Goal: Transaction & Acquisition: Book appointment/travel/reservation

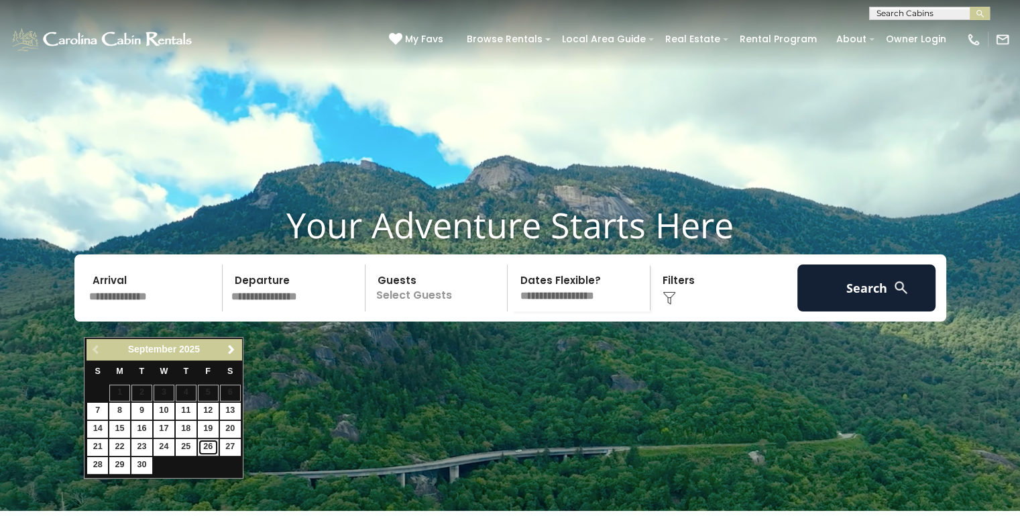
click at [207, 445] on link "26" at bounding box center [208, 447] width 21 height 17
type input "*******"
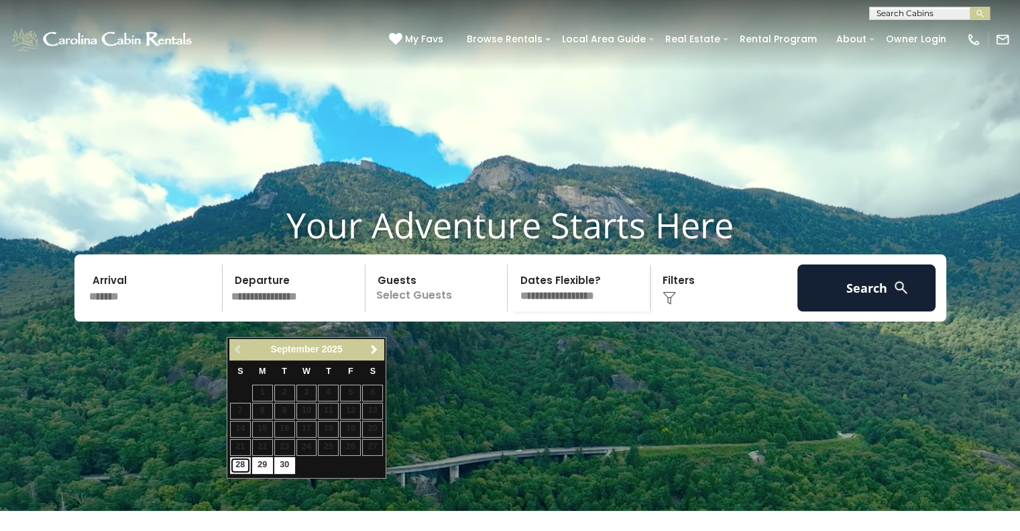
click at [240, 464] on link "28" at bounding box center [240, 465] width 21 height 17
type input "*******"
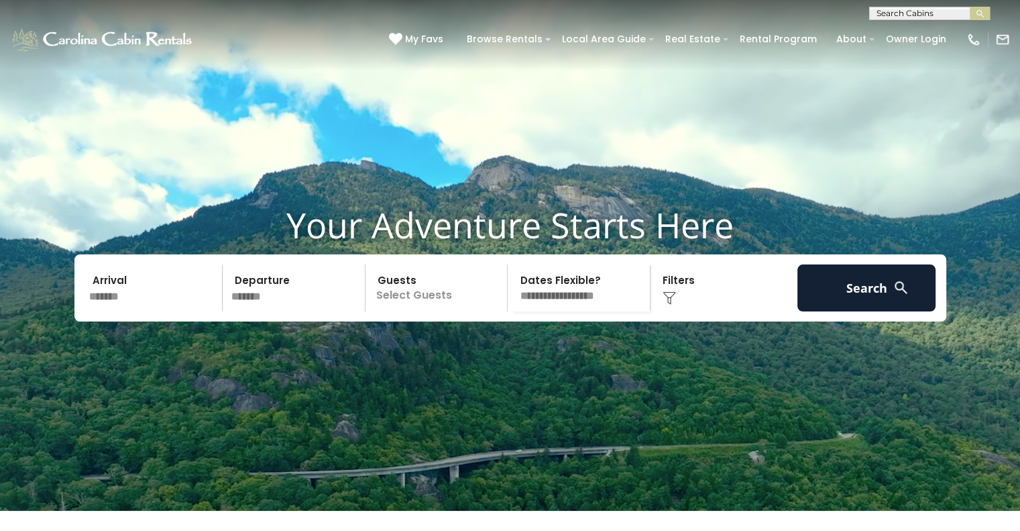
click at [451, 311] on p "Select Guests" at bounding box center [439, 287] width 138 height 47
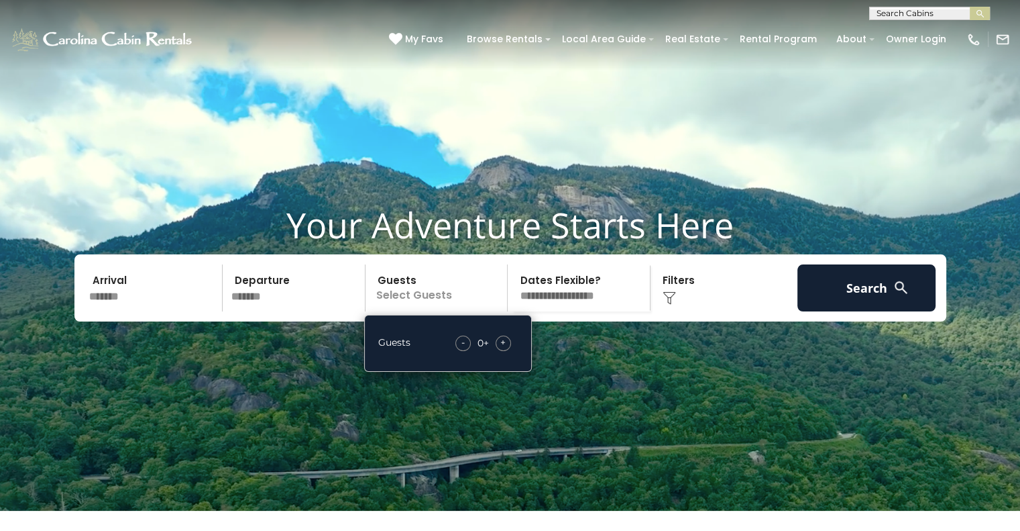
click at [506, 349] on span "+" at bounding box center [502, 341] width 5 height 13
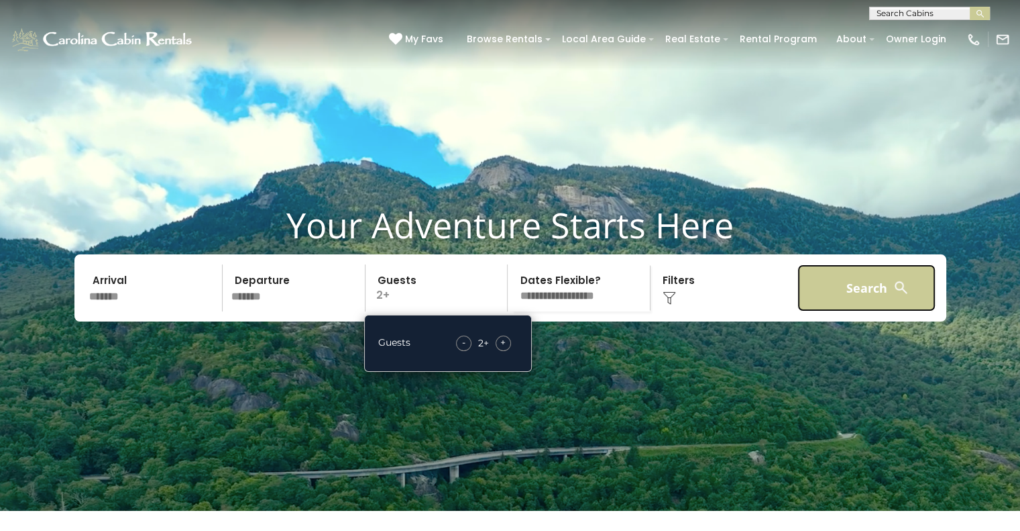
click at [855, 311] on button "Search" at bounding box center [867, 287] width 139 height 47
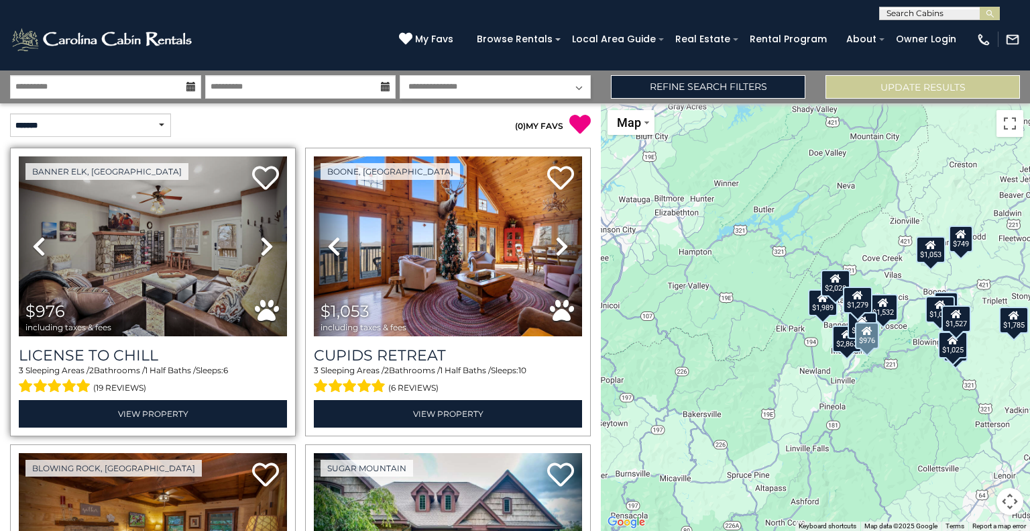
click at [266, 244] on icon at bounding box center [266, 245] width 13 height 21
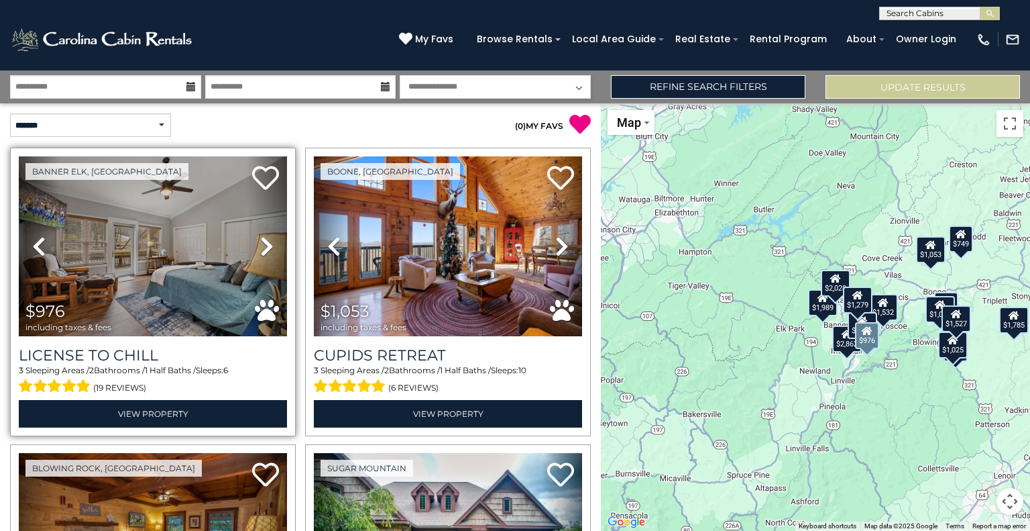
click at [266, 244] on icon at bounding box center [266, 245] width 13 height 21
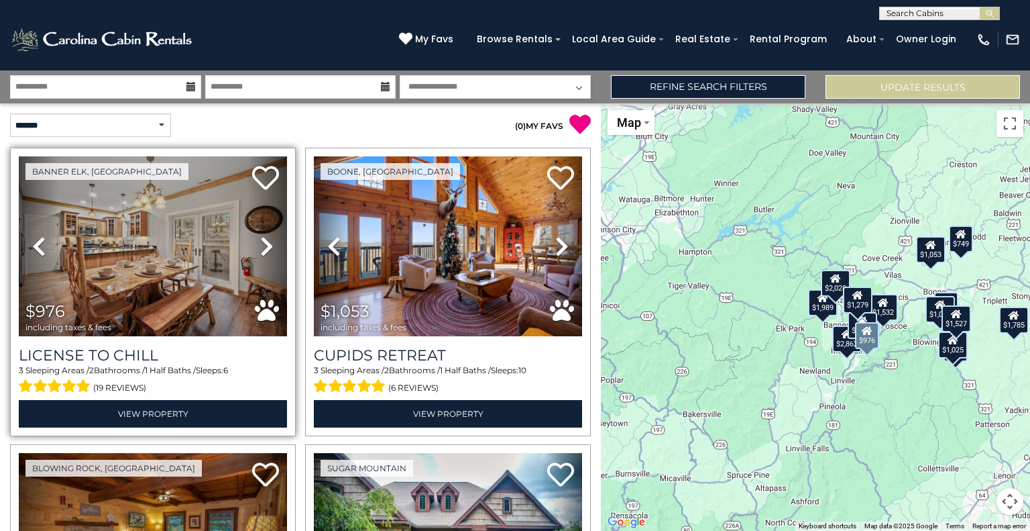
click at [266, 244] on icon at bounding box center [266, 245] width 13 height 21
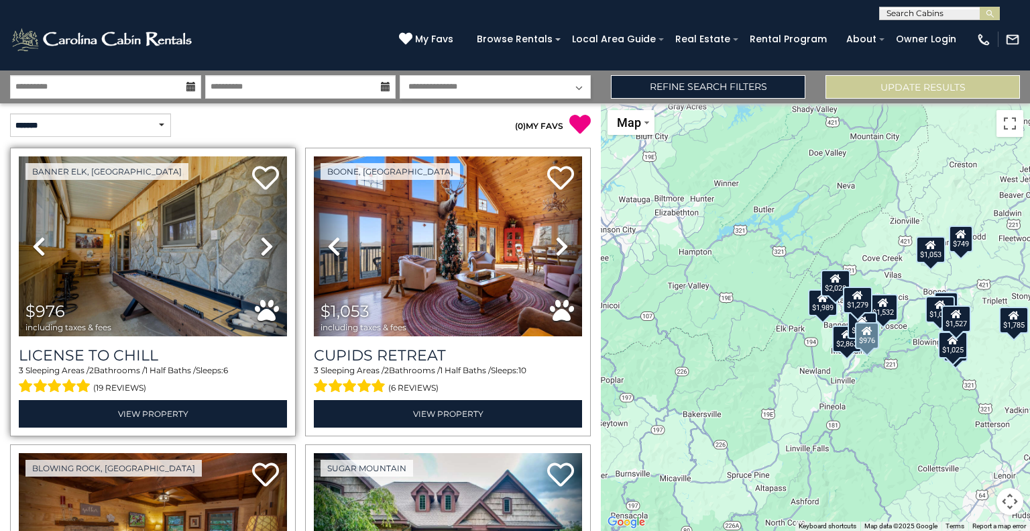
click at [266, 244] on icon at bounding box center [266, 245] width 13 height 21
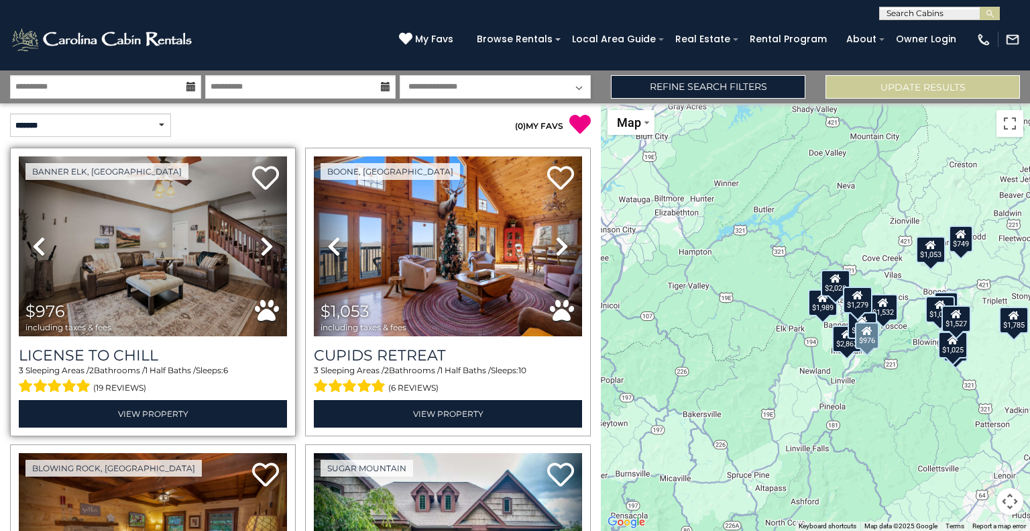
click at [266, 244] on icon at bounding box center [266, 245] width 13 height 21
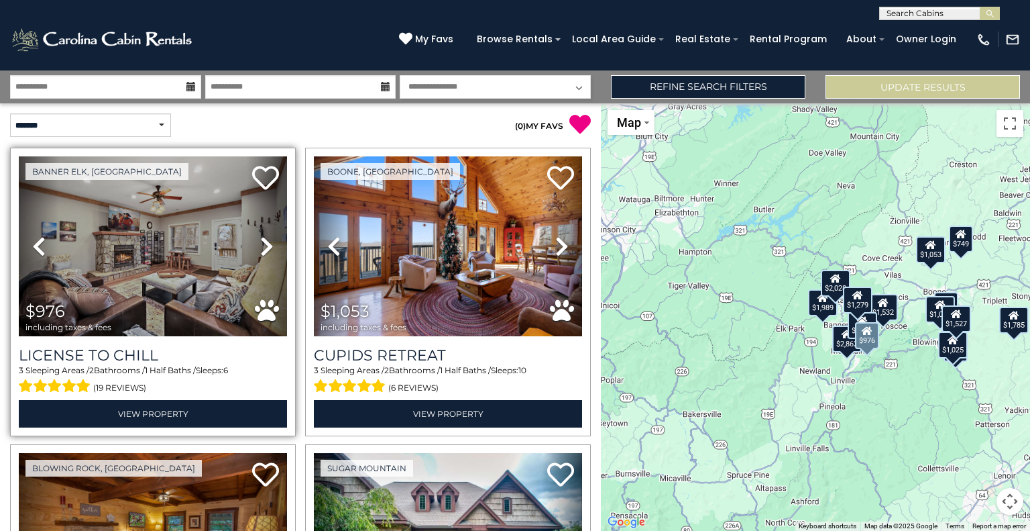
click at [266, 244] on icon at bounding box center [266, 245] width 13 height 21
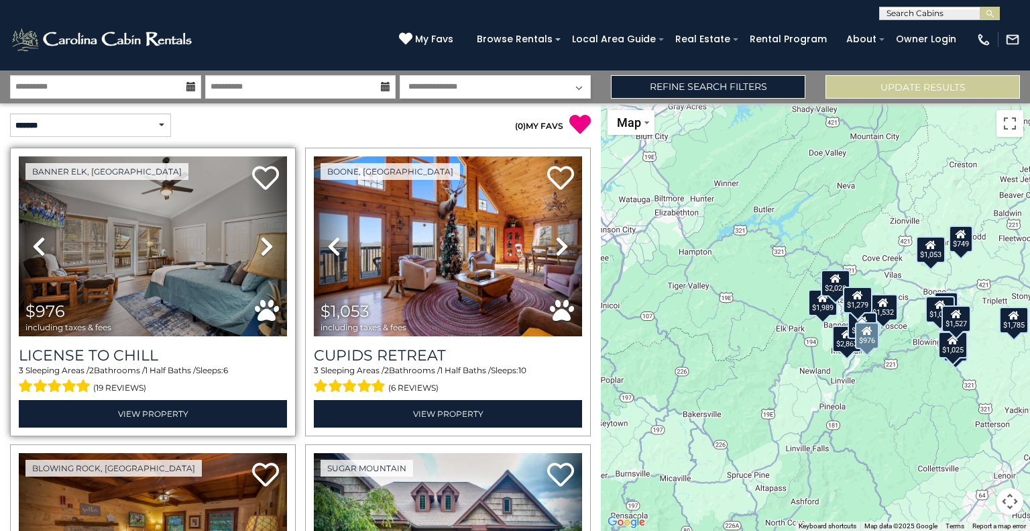
click at [266, 244] on icon at bounding box center [266, 245] width 13 height 21
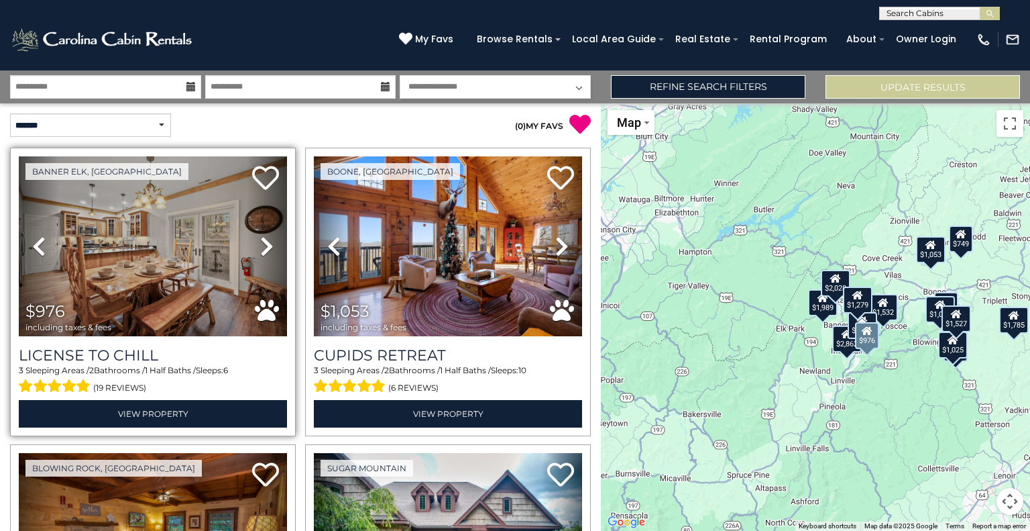
click at [266, 244] on icon at bounding box center [266, 245] width 13 height 21
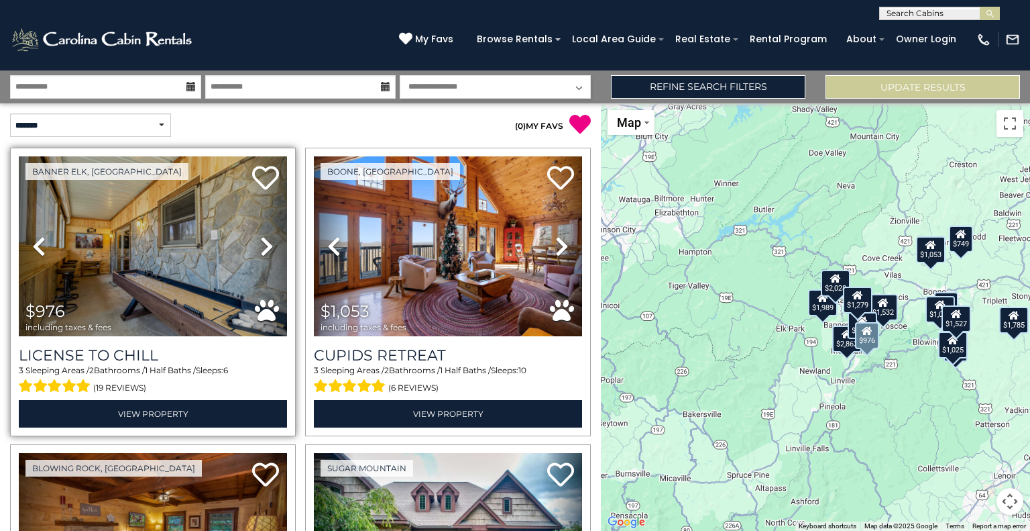
click at [266, 244] on icon at bounding box center [266, 245] width 13 height 21
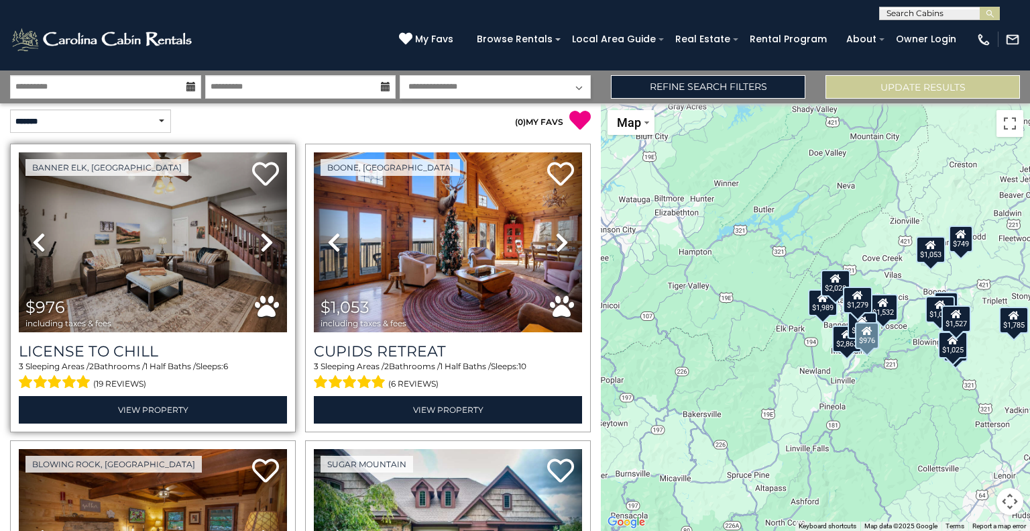
scroll to position [2, 0]
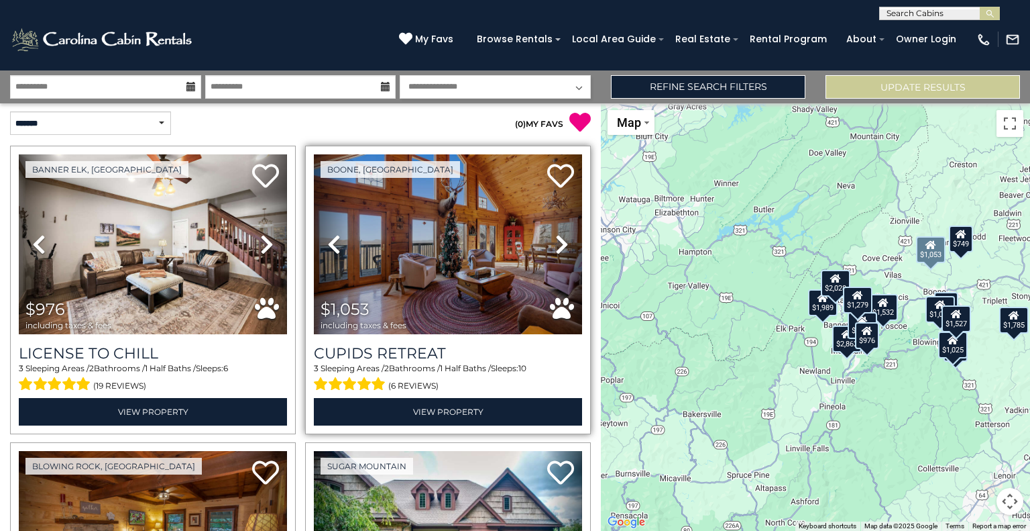
click at [555, 238] on icon at bounding box center [561, 243] width 13 height 21
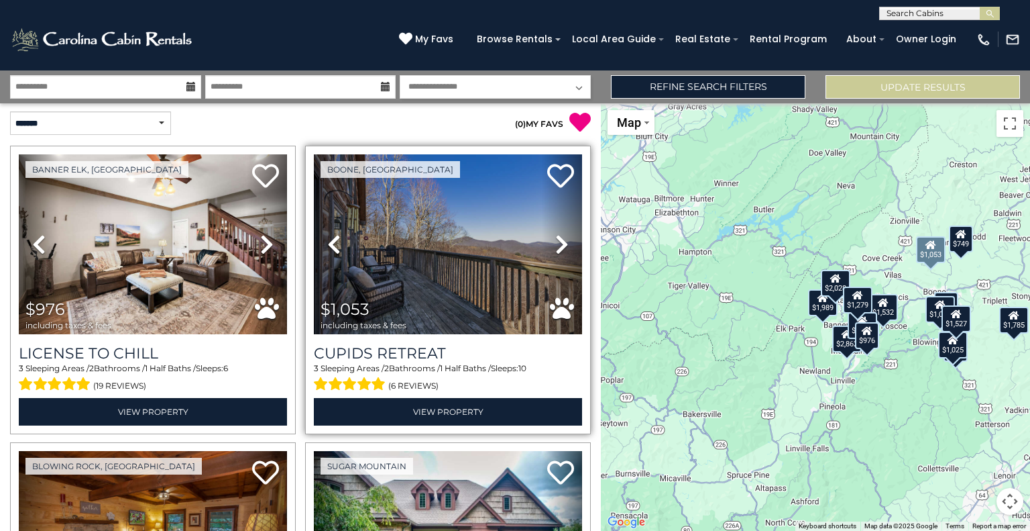
click at [555, 238] on icon at bounding box center [561, 243] width 13 height 21
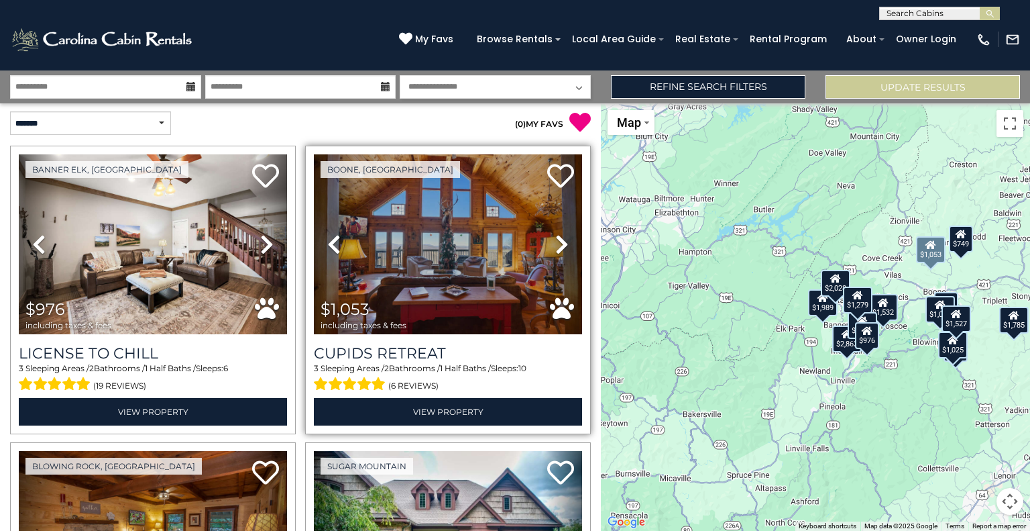
click at [330, 243] on icon at bounding box center [333, 243] width 13 height 21
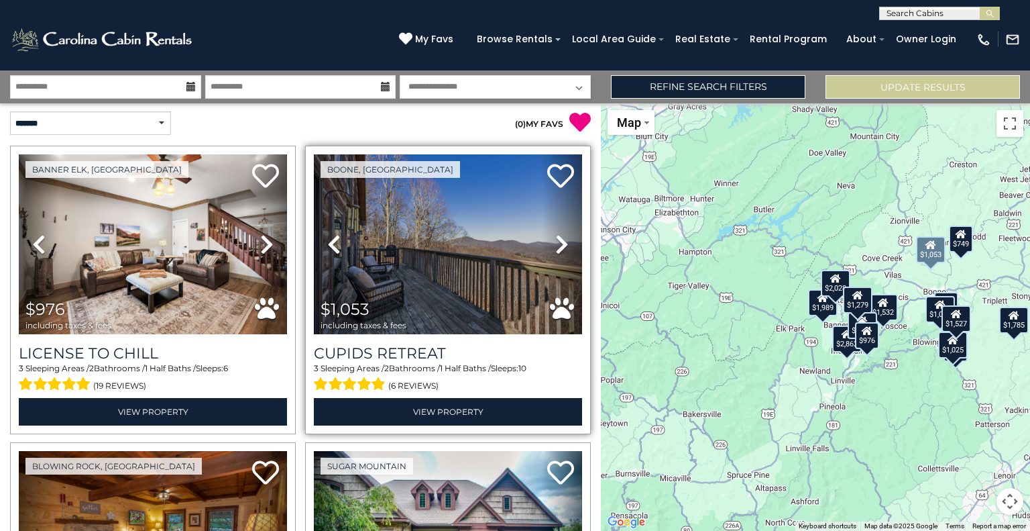
click at [556, 240] on icon at bounding box center [561, 243] width 13 height 21
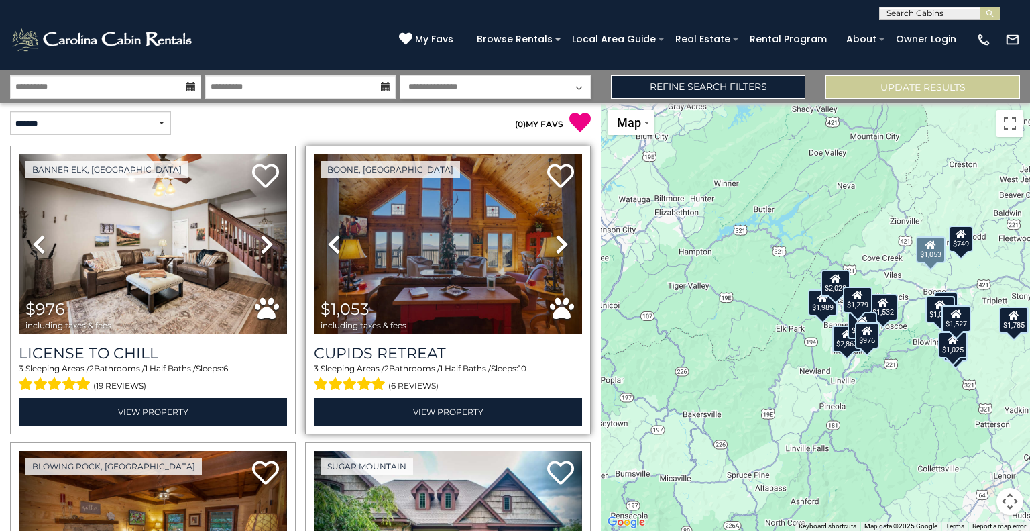
click at [556, 240] on icon at bounding box center [561, 243] width 13 height 21
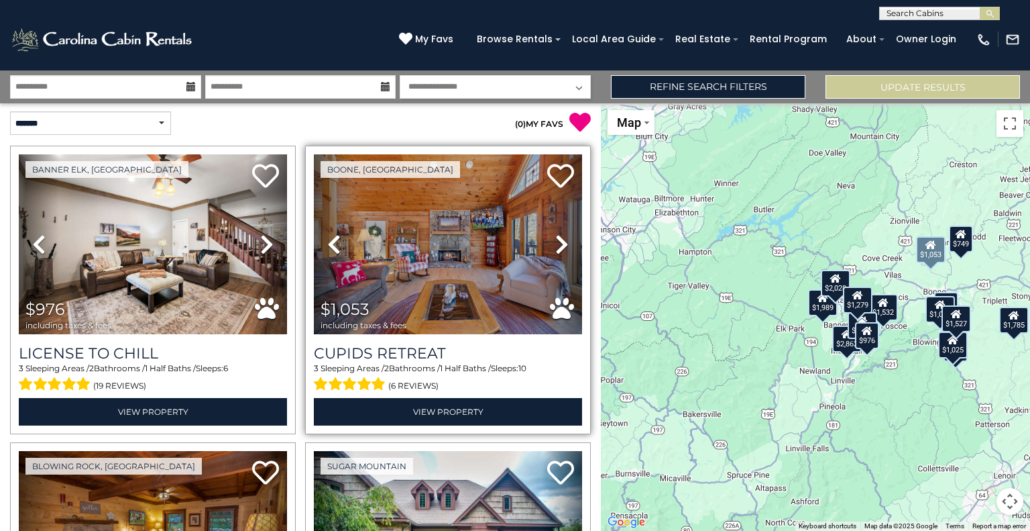
click at [556, 240] on icon at bounding box center [561, 243] width 13 height 21
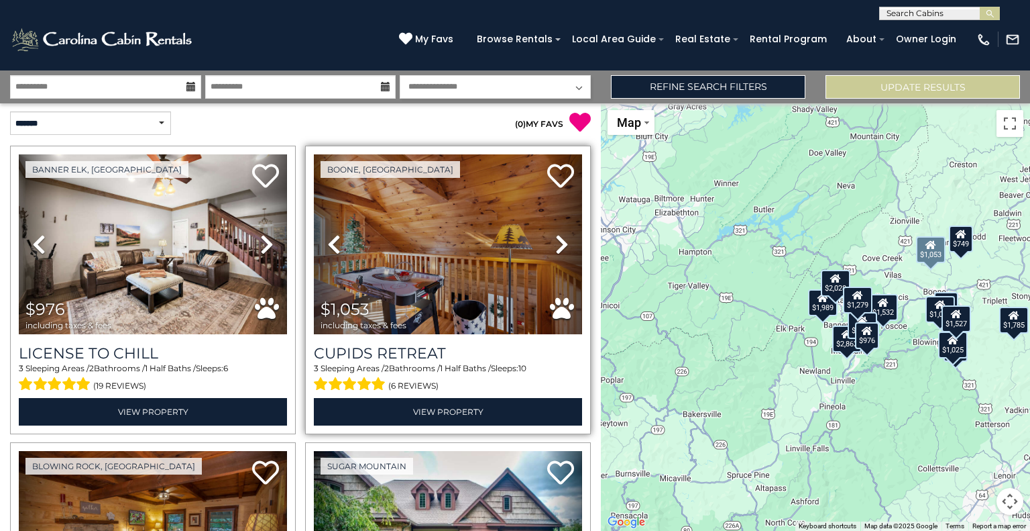
click at [556, 240] on icon at bounding box center [561, 243] width 13 height 21
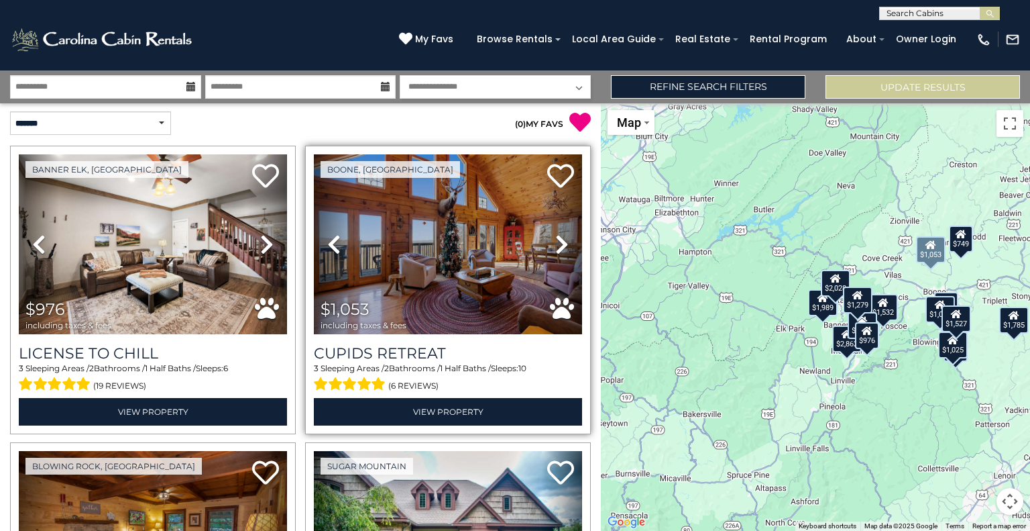
click at [556, 240] on icon at bounding box center [561, 243] width 13 height 21
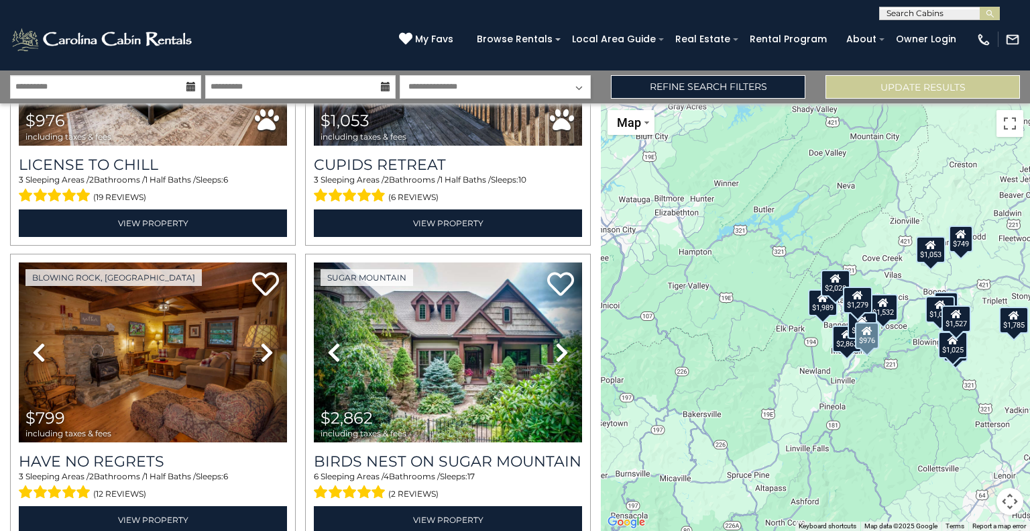
scroll to position [201, 0]
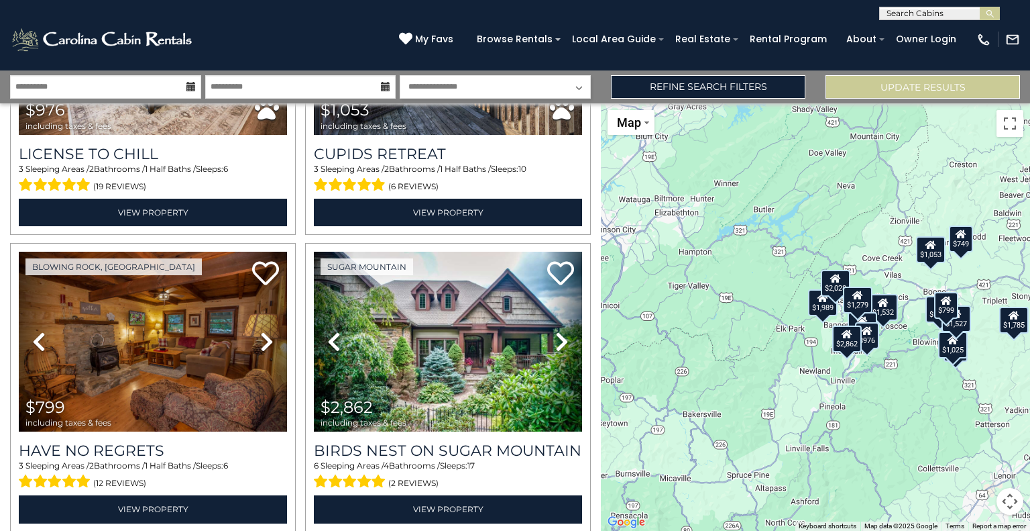
click at [576, 83] on select "**********" at bounding box center [495, 86] width 191 height 23
click at [575, 84] on select "**********" at bounding box center [495, 86] width 191 height 23
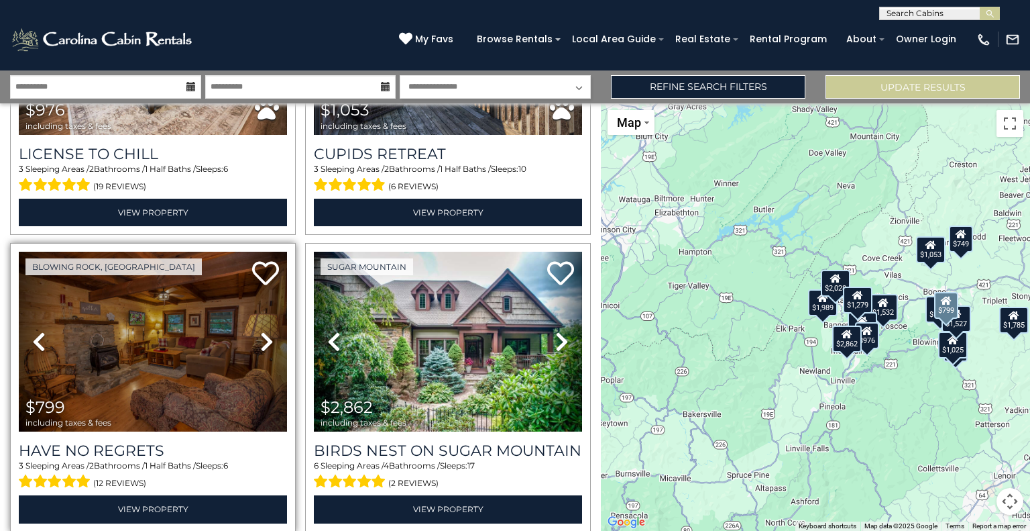
click at [268, 332] on icon at bounding box center [266, 341] width 13 height 21
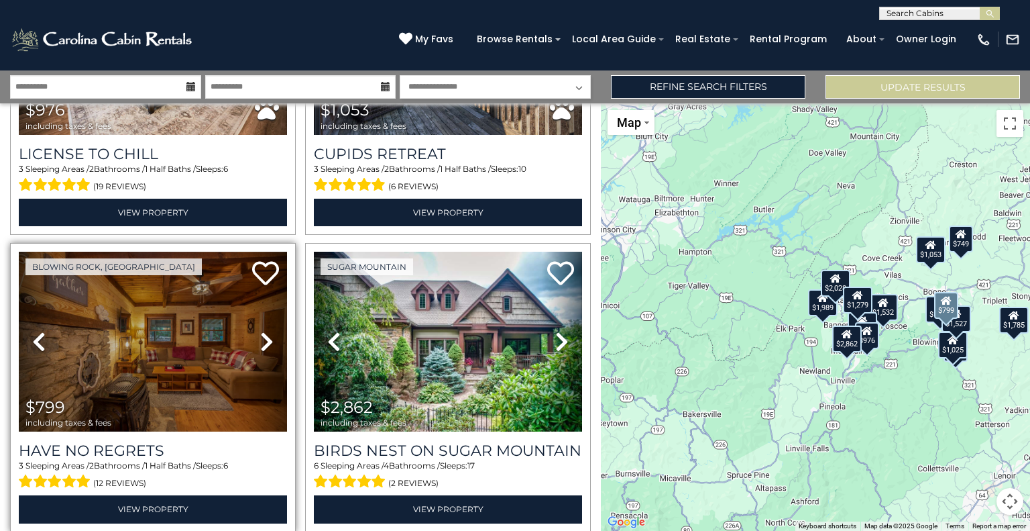
click at [264, 337] on icon at bounding box center [266, 341] width 13 height 21
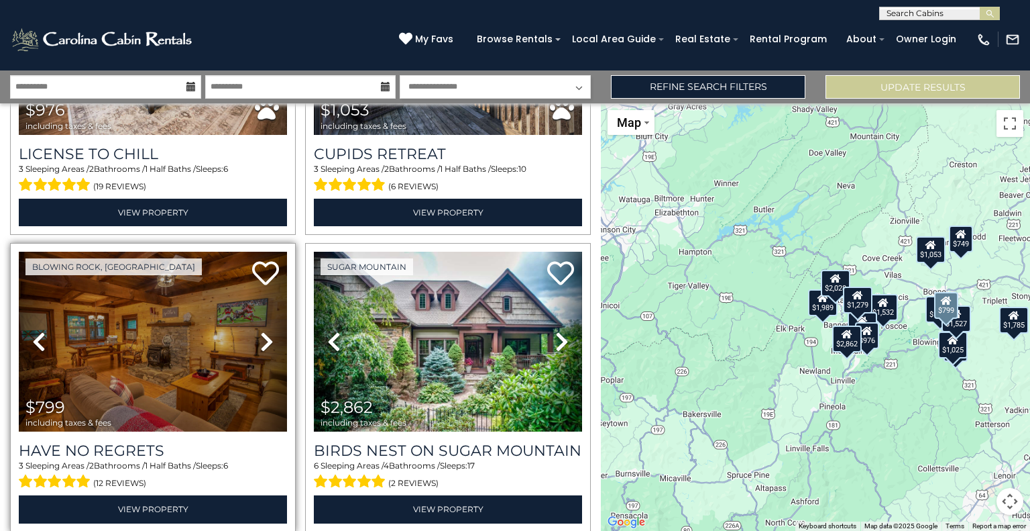
click at [264, 337] on icon at bounding box center [266, 341] width 13 height 21
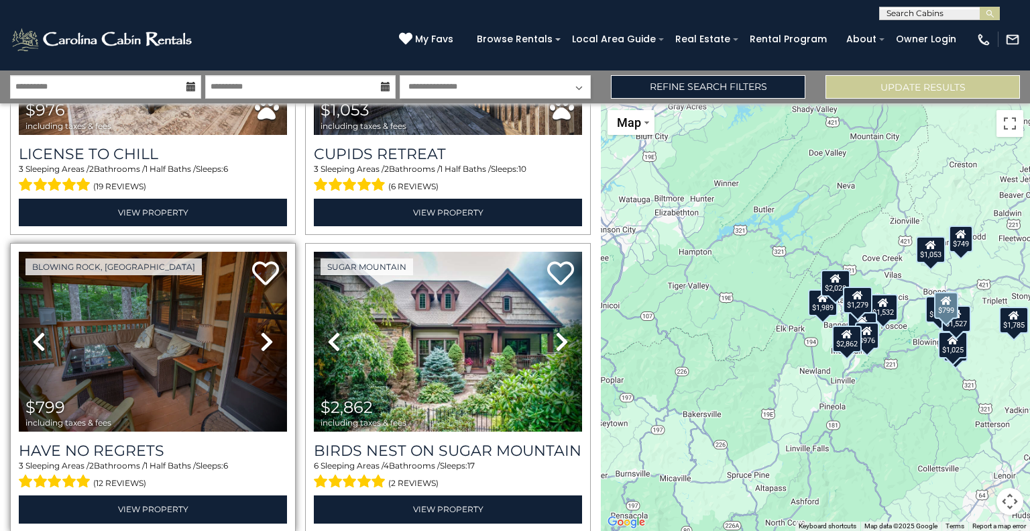
click at [264, 337] on icon at bounding box center [266, 341] width 13 height 21
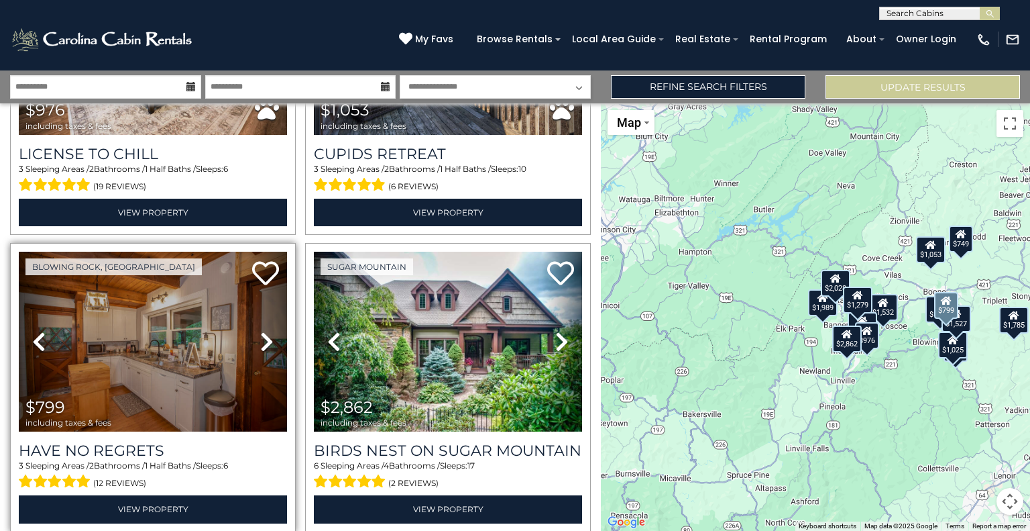
click at [264, 337] on icon at bounding box center [266, 341] width 13 height 21
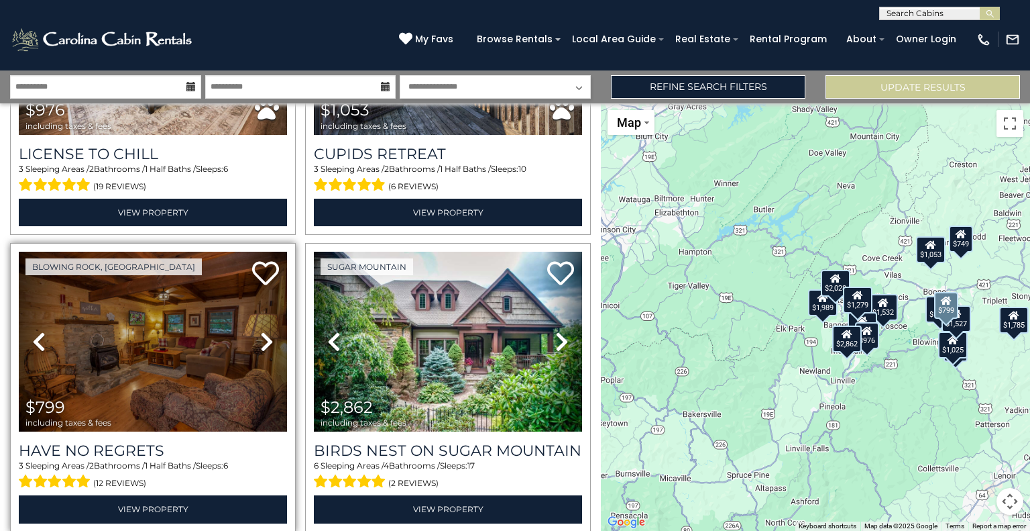
click at [264, 337] on icon at bounding box center [266, 341] width 13 height 21
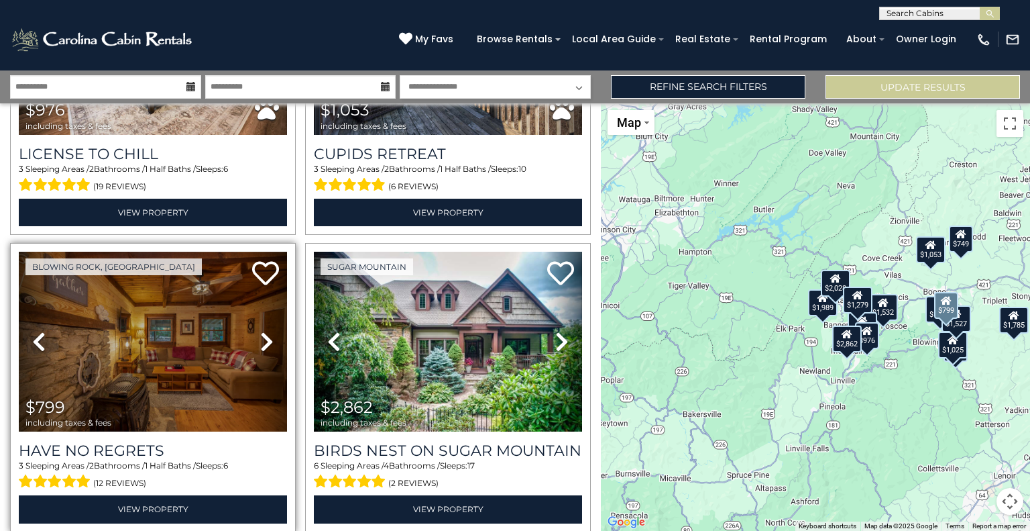
click at [264, 337] on icon at bounding box center [266, 341] width 13 height 21
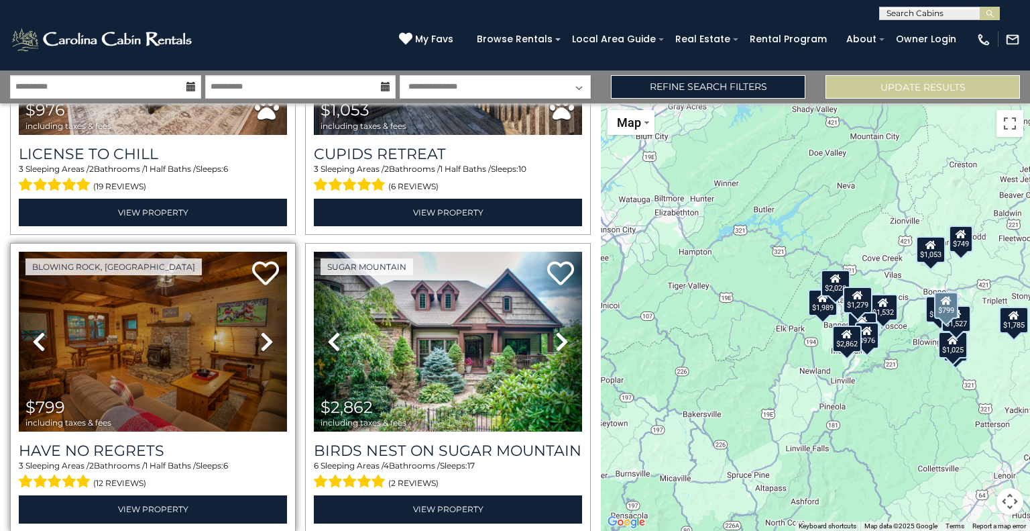
click at [264, 337] on icon at bounding box center [266, 341] width 13 height 21
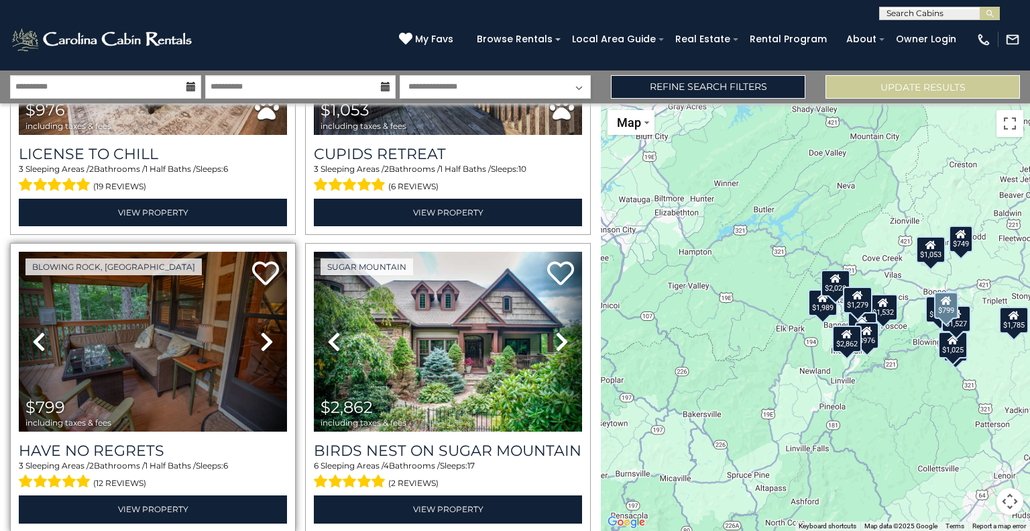
click at [264, 337] on icon at bounding box center [266, 341] width 13 height 21
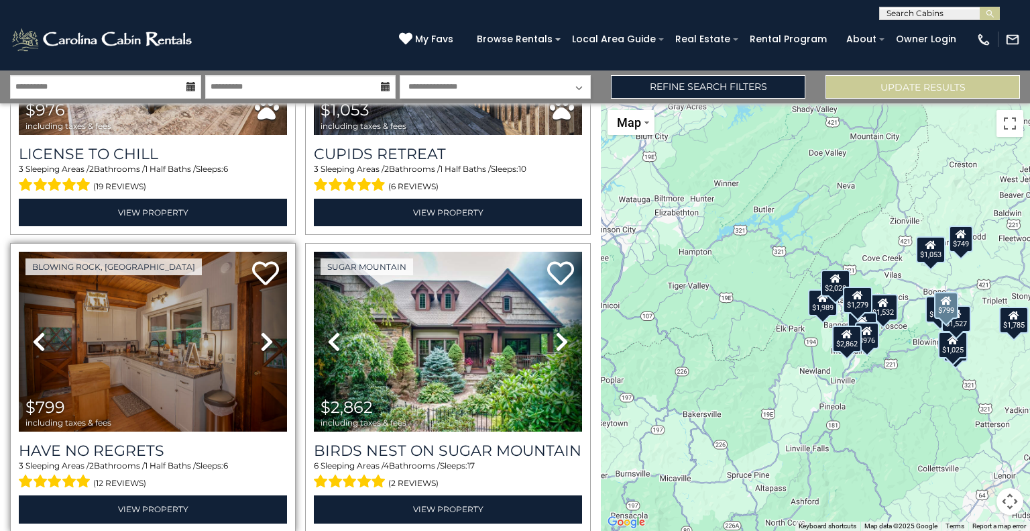
click at [264, 337] on icon at bounding box center [266, 341] width 13 height 21
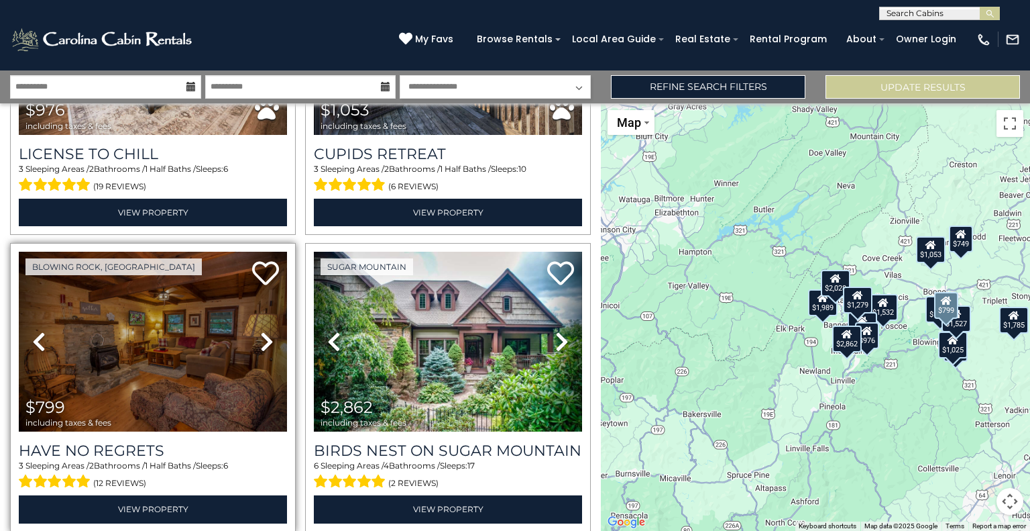
click at [264, 337] on icon at bounding box center [266, 341] width 13 height 21
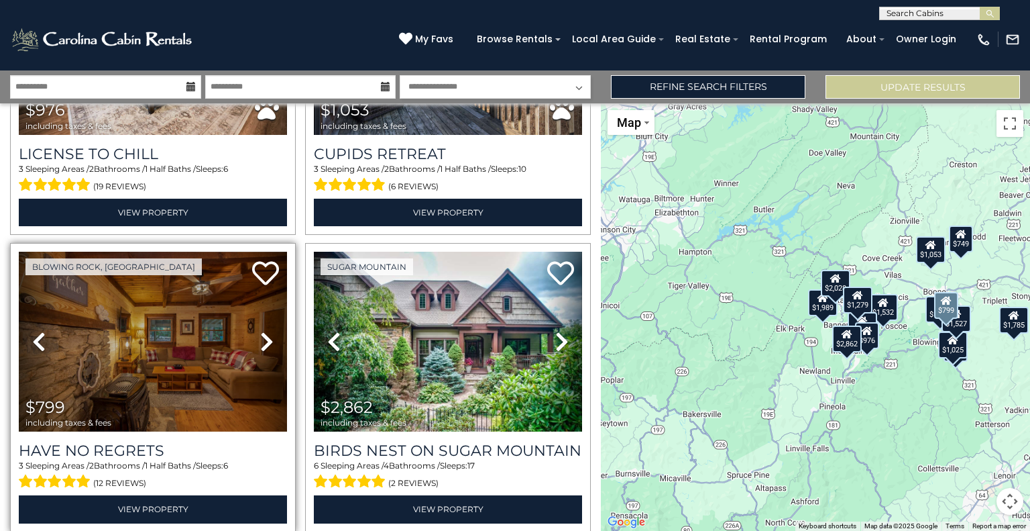
click at [264, 337] on icon at bounding box center [266, 341] width 13 height 21
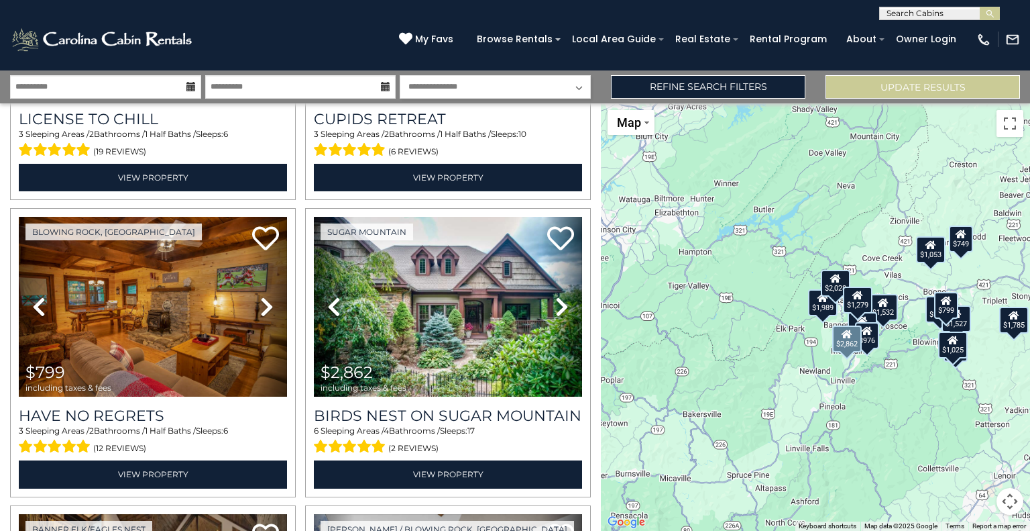
scroll to position [236, 0]
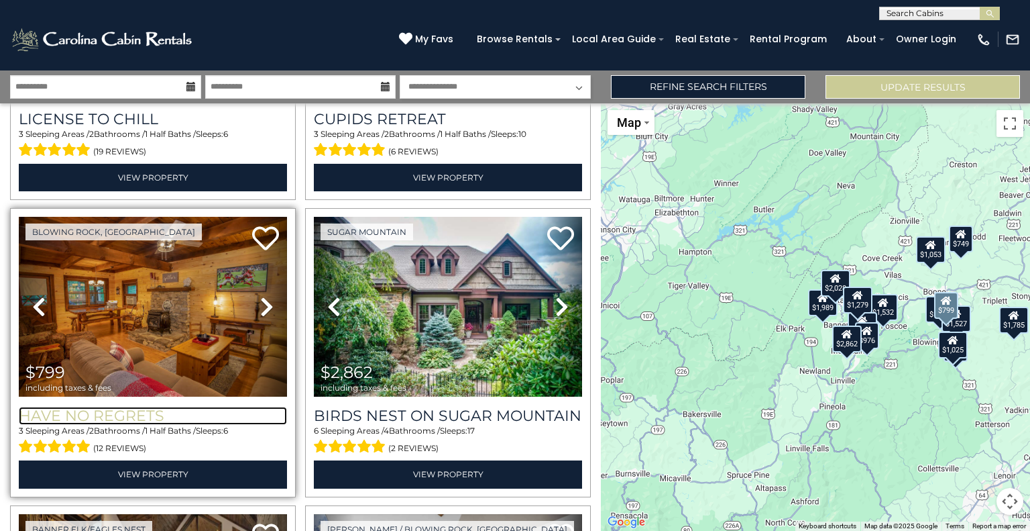
click at [105, 413] on h3 "Have No Regrets" at bounding box center [153, 416] width 268 height 18
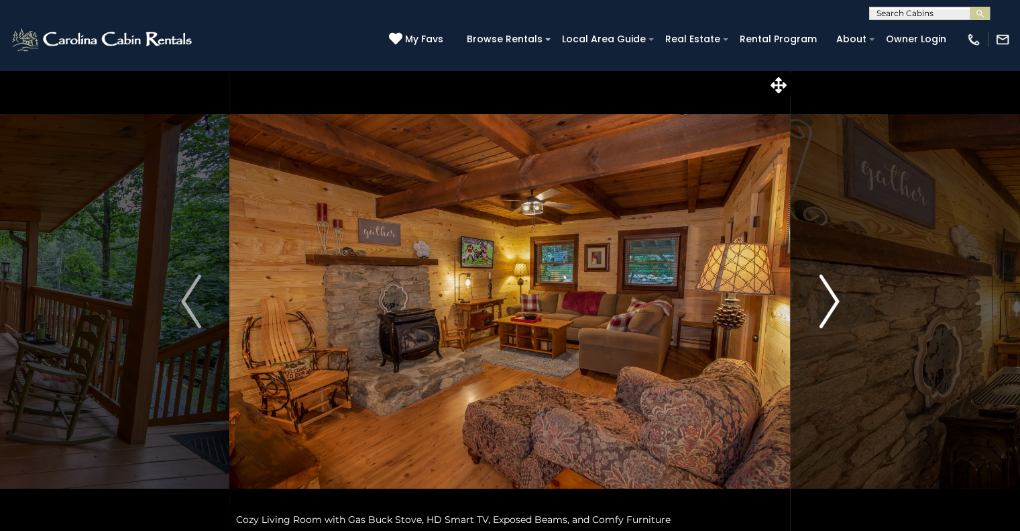
click at [832, 294] on img "Next" at bounding box center [829, 301] width 20 height 54
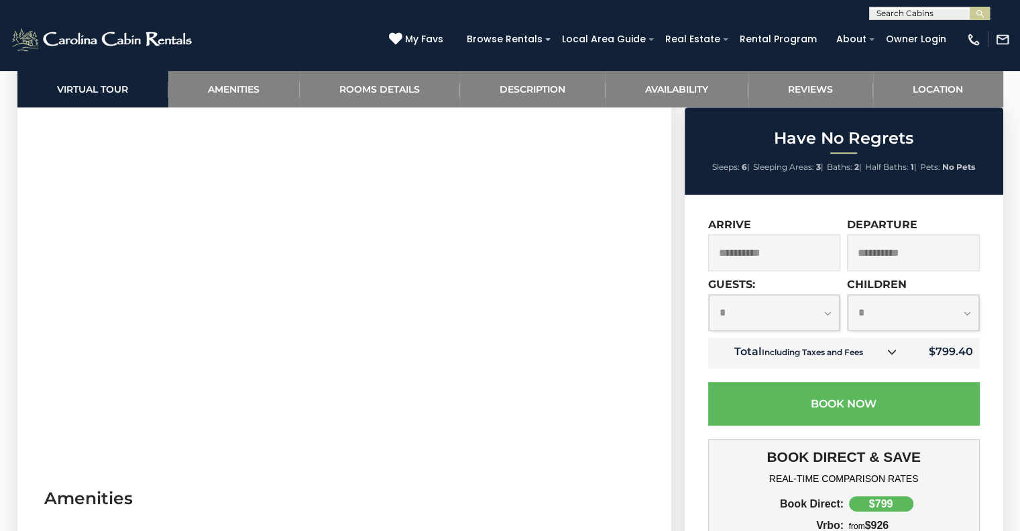
scroll to position [706, 0]
click at [964, 307] on select "**********" at bounding box center [913, 312] width 131 height 36
select select "*"
click at [848, 295] on select "**********" at bounding box center [913, 312] width 131 height 36
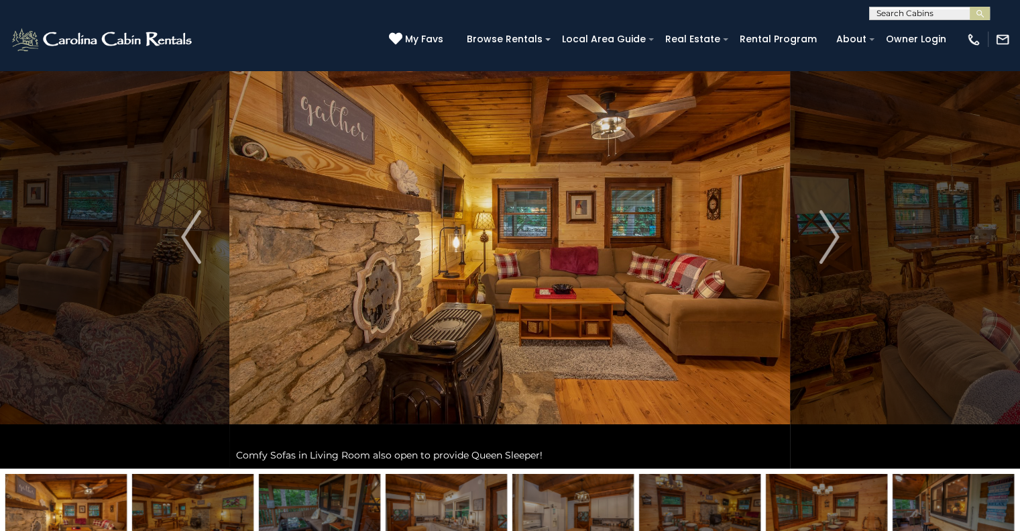
scroll to position [62, 0]
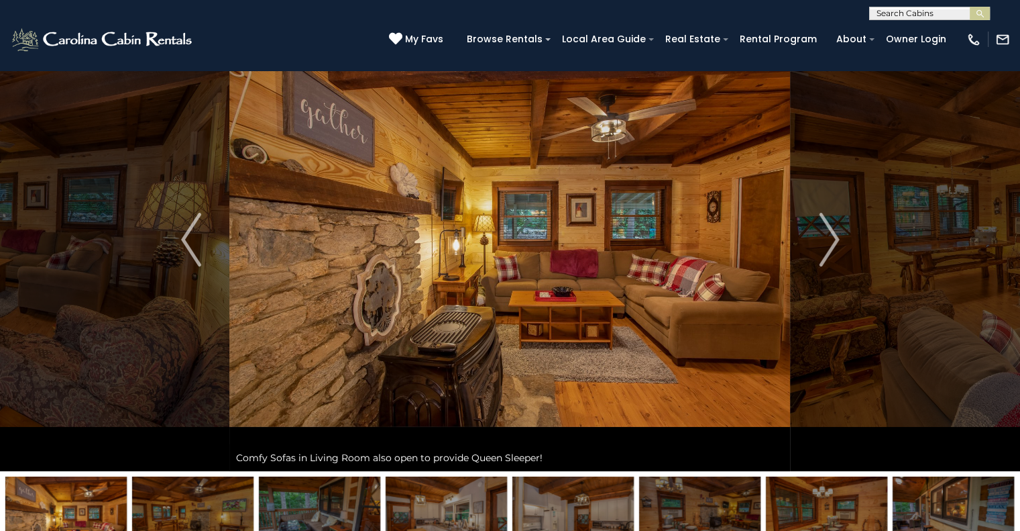
click at [932, 495] on img at bounding box center [953, 518] width 121 height 84
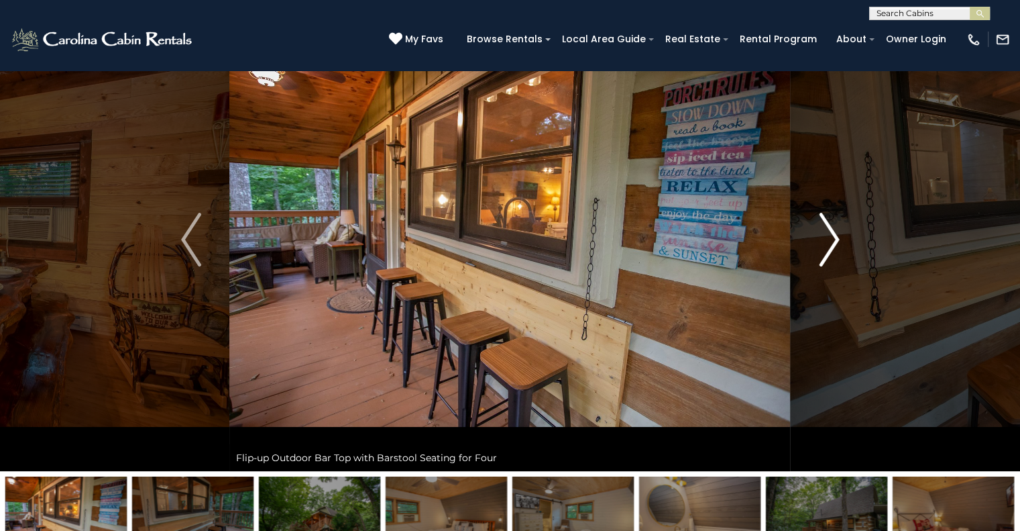
click at [829, 234] on img "Next" at bounding box center [829, 240] width 20 height 54
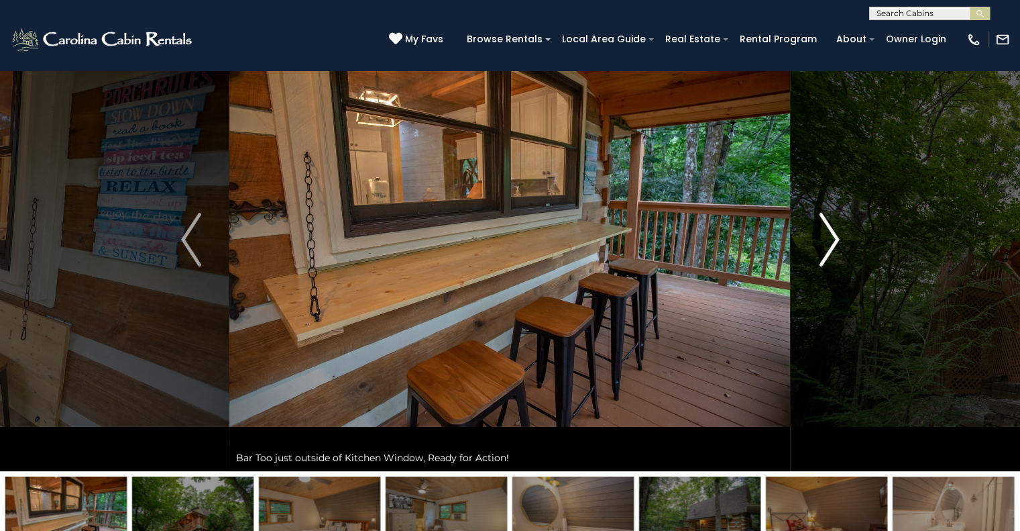
click at [829, 234] on img "Next" at bounding box center [829, 240] width 20 height 54
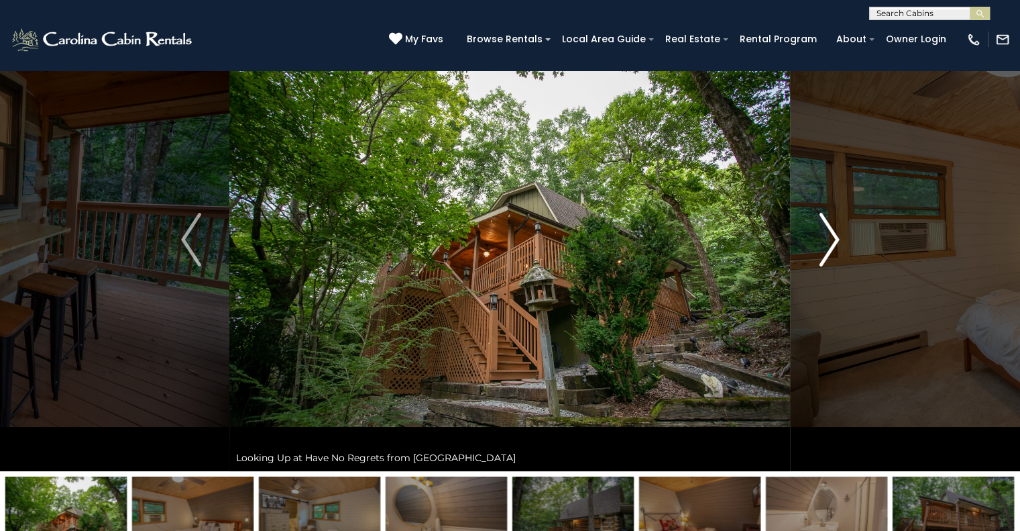
click at [829, 234] on img "Next" at bounding box center [829, 240] width 20 height 54
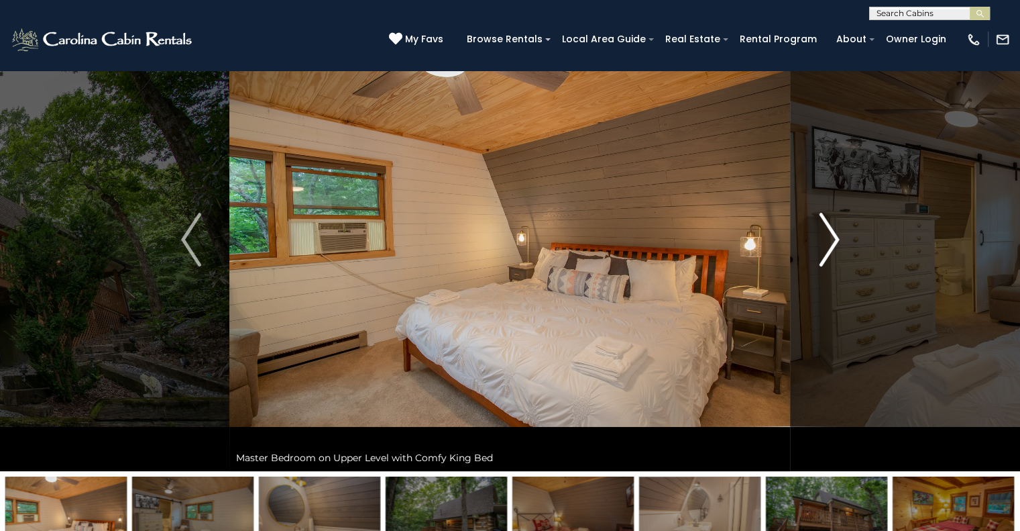
click at [829, 234] on img "Next" at bounding box center [829, 240] width 20 height 54
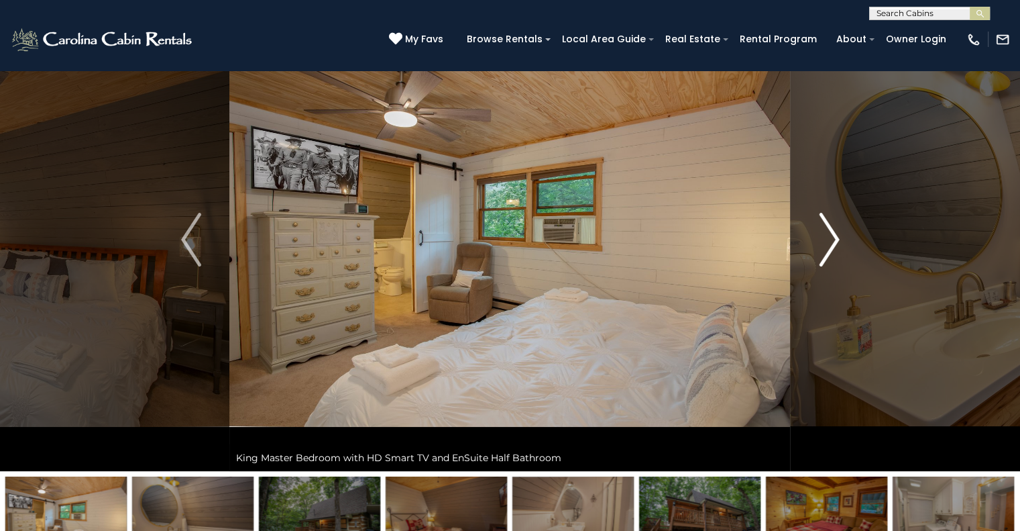
click at [829, 234] on img "Next" at bounding box center [829, 240] width 20 height 54
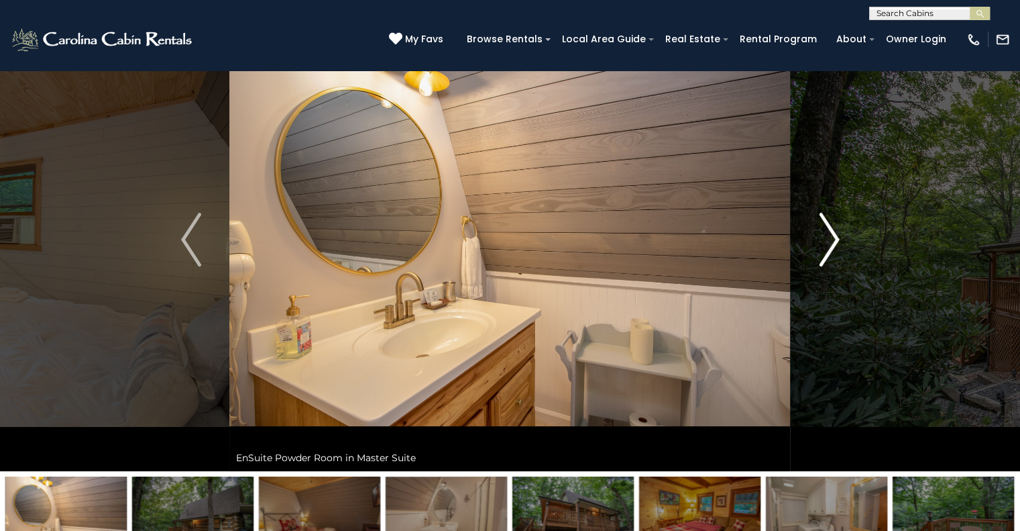
click at [829, 234] on img "Next" at bounding box center [829, 240] width 20 height 54
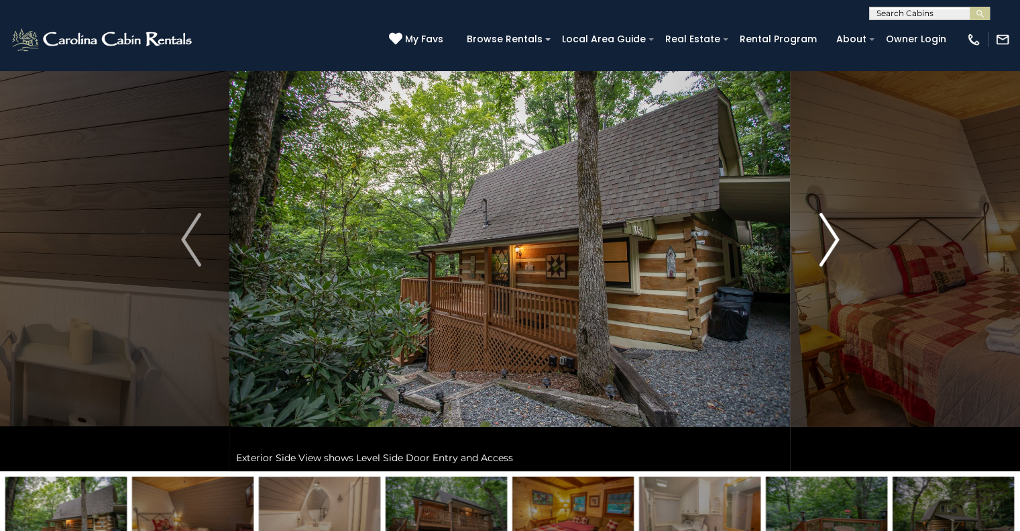
click at [829, 234] on img "Next" at bounding box center [829, 240] width 20 height 54
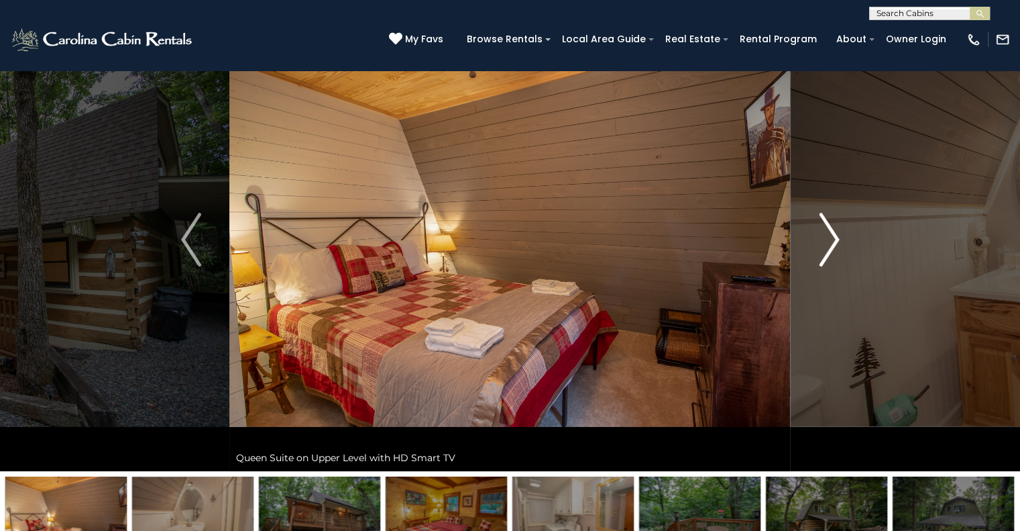
click at [829, 234] on img "Next" at bounding box center [829, 240] width 20 height 54
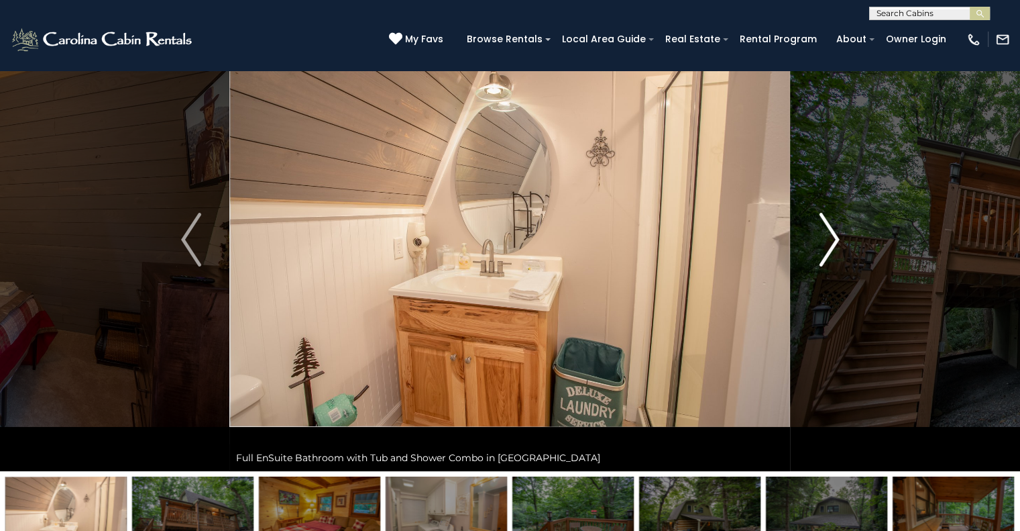
click at [829, 234] on img "Next" at bounding box center [829, 240] width 20 height 54
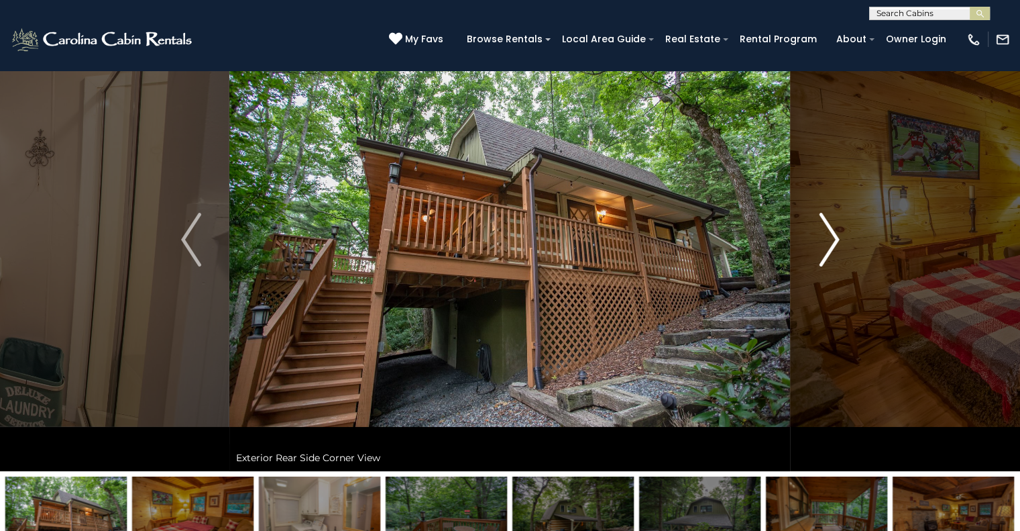
click at [829, 234] on img "Next" at bounding box center [829, 240] width 20 height 54
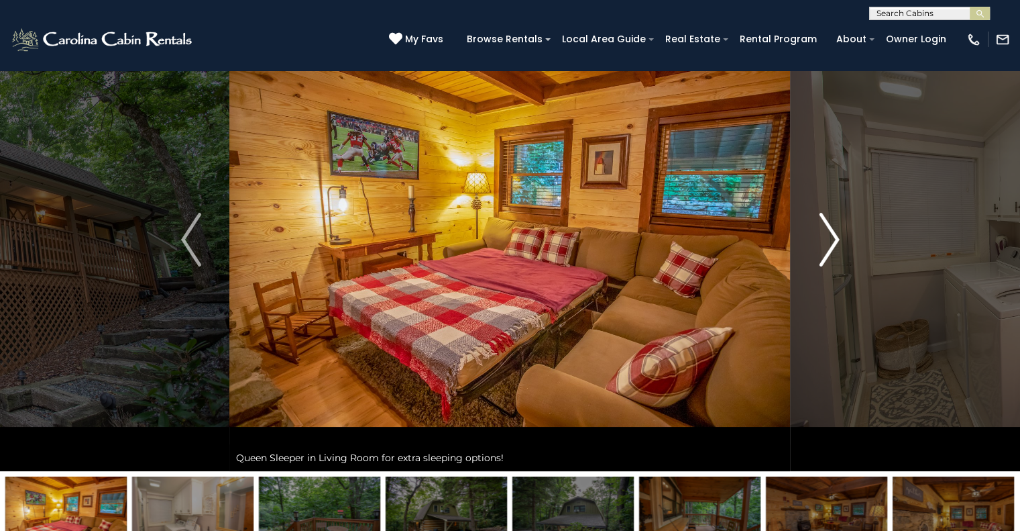
click at [829, 234] on img "Next" at bounding box center [829, 240] width 20 height 54
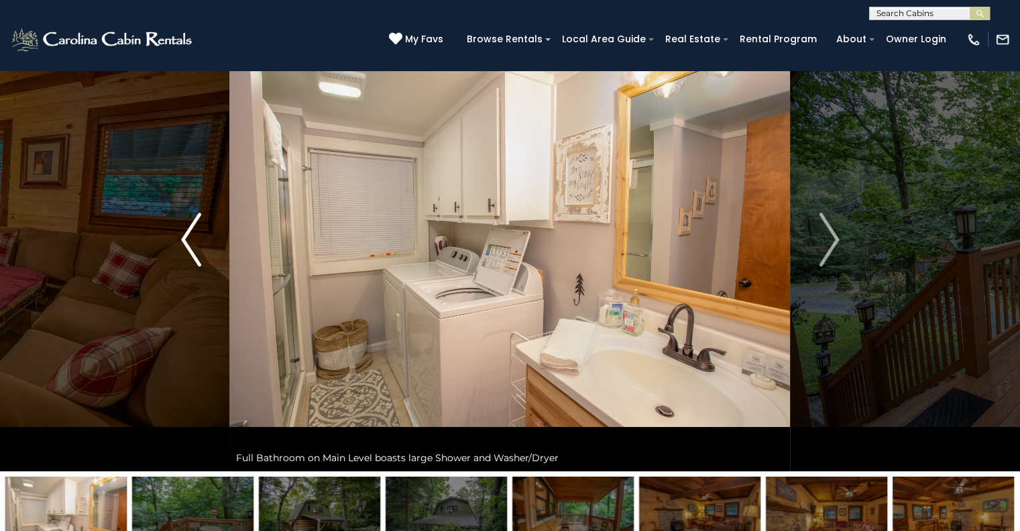
click at [185, 235] on img "Previous" at bounding box center [191, 240] width 20 height 54
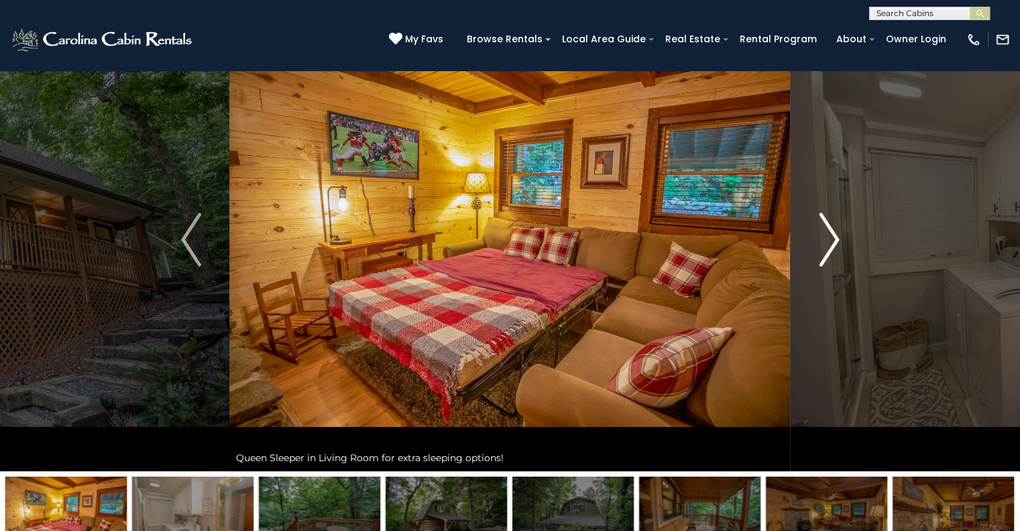
click at [830, 237] on img "Next" at bounding box center [829, 240] width 20 height 54
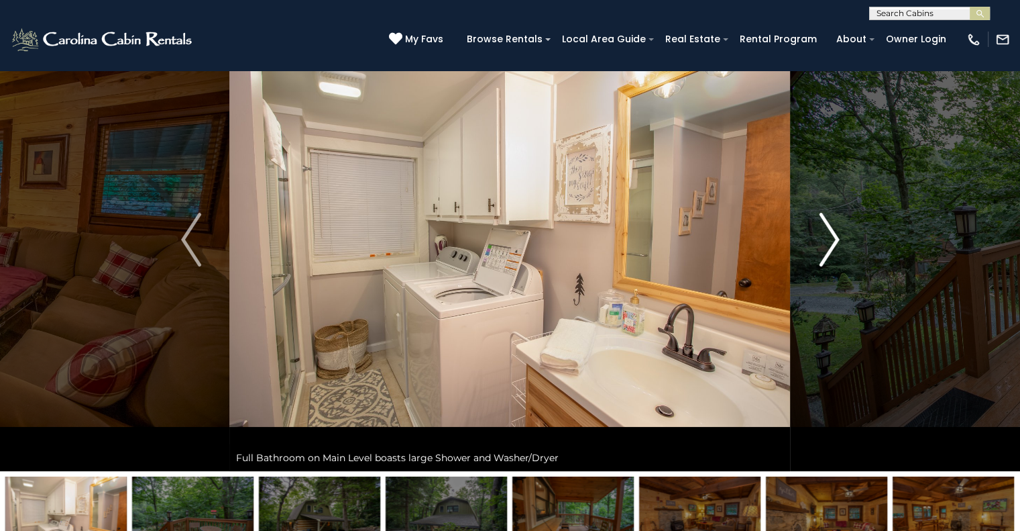
click at [830, 237] on img "Next" at bounding box center [829, 240] width 20 height 54
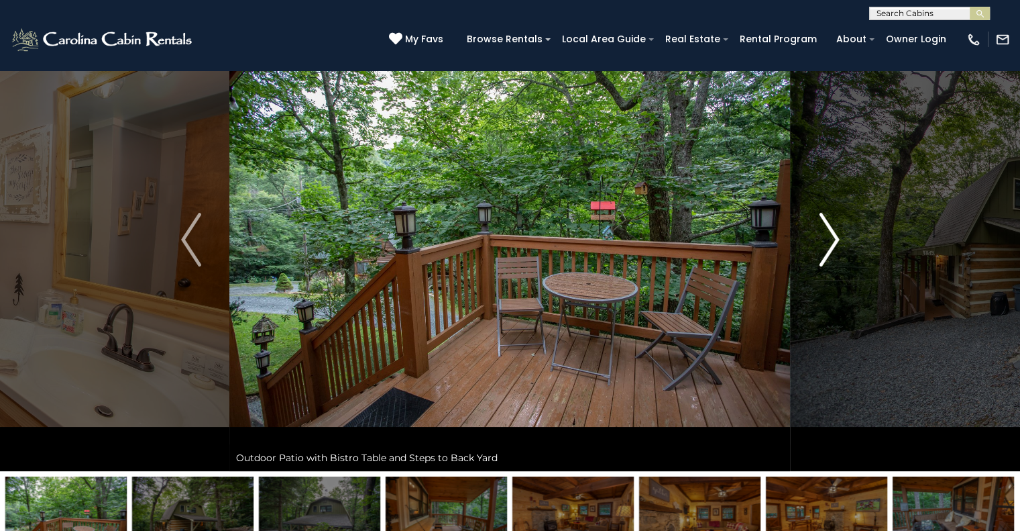
click at [830, 237] on img "Next" at bounding box center [829, 240] width 20 height 54
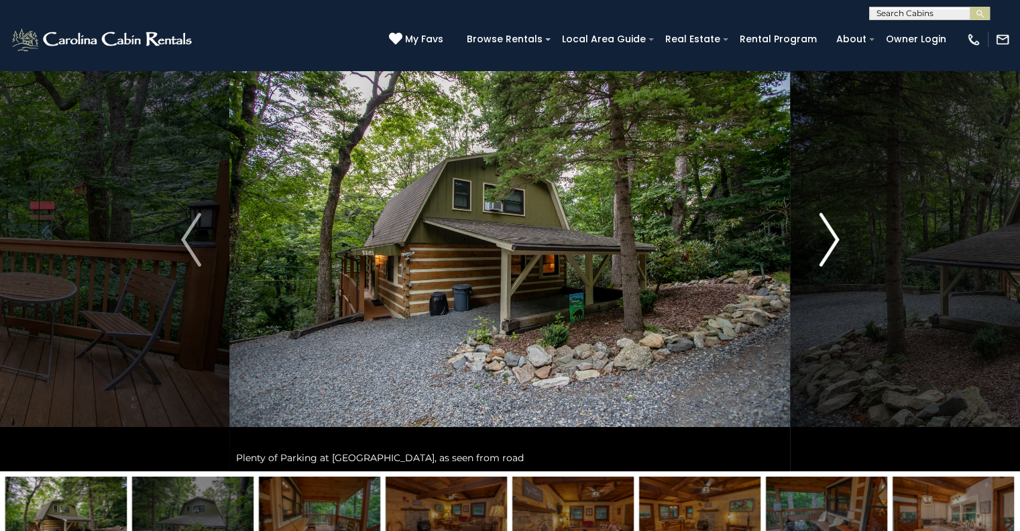
click at [830, 237] on img "Next" at bounding box center [829, 240] width 20 height 54
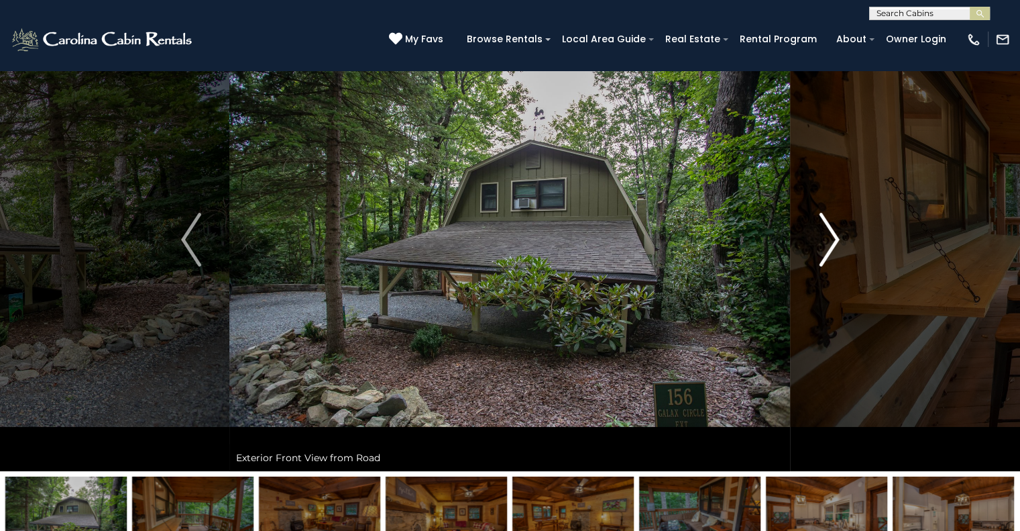
click at [830, 237] on img "Next" at bounding box center [829, 240] width 20 height 54
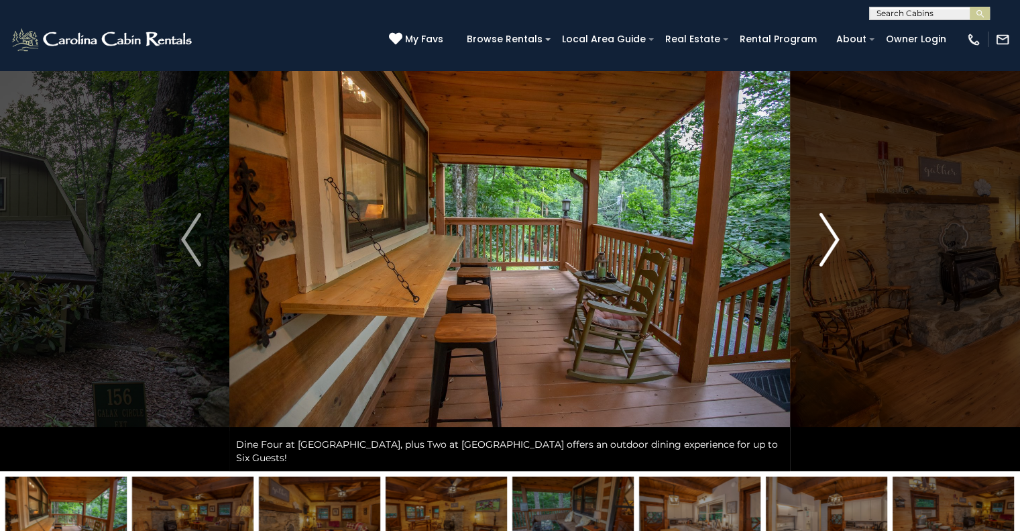
click at [830, 237] on img "Next" at bounding box center [829, 240] width 20 height 54
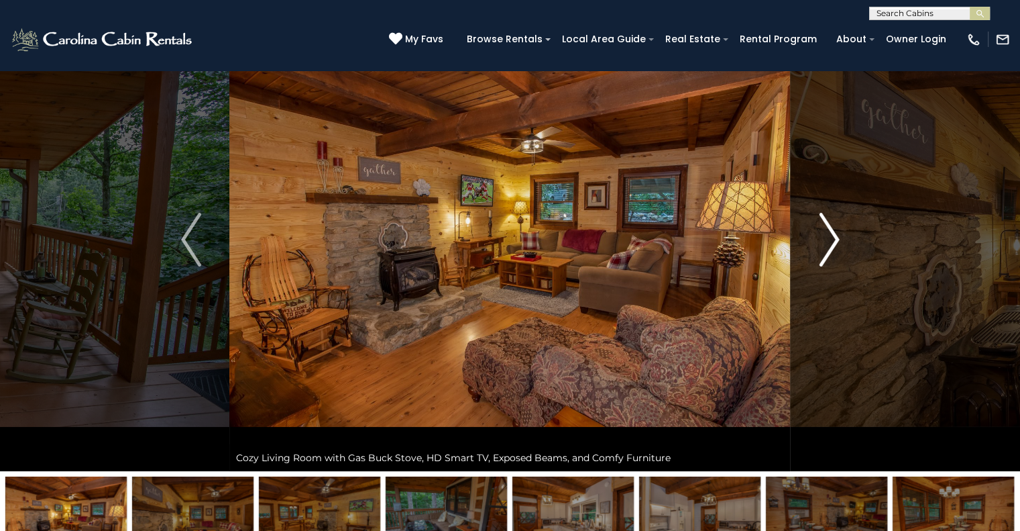
click at [830, 237] on img "Next" at bounding box center [829, 240] width 20 height 54
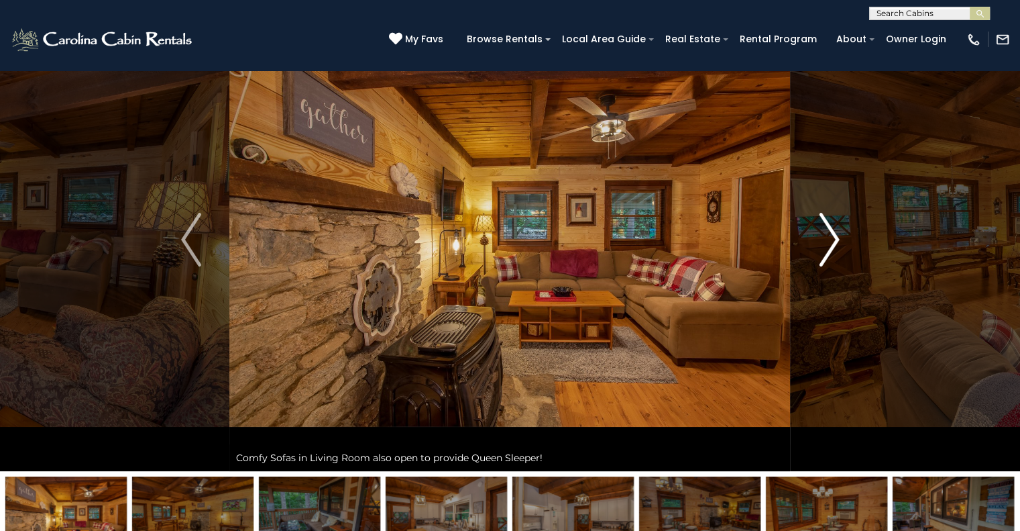
click at [830, 237] on img "Next" at bounding box center [829, 240] width 20 height 54
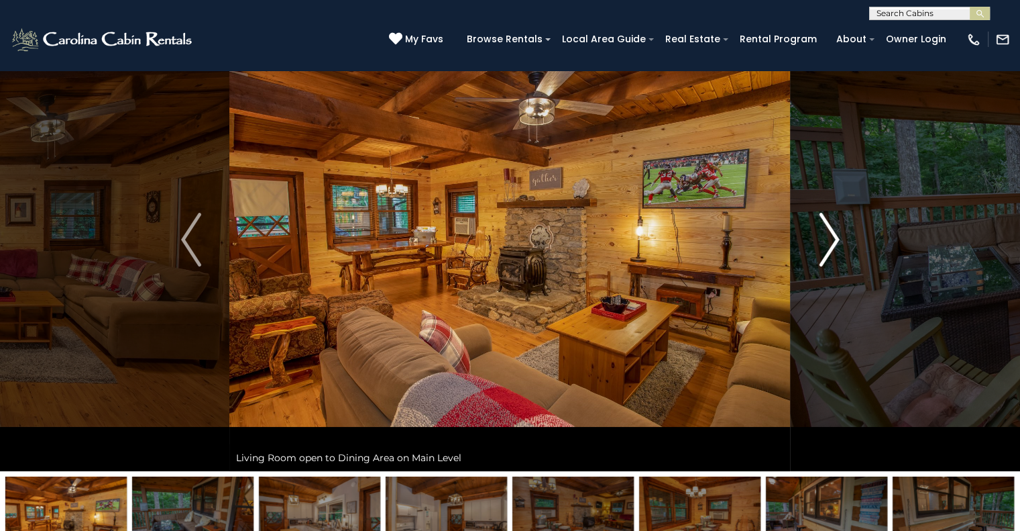
click at [830, 237] on img "Next" at bounding box center [829, 240] width 20 height 54
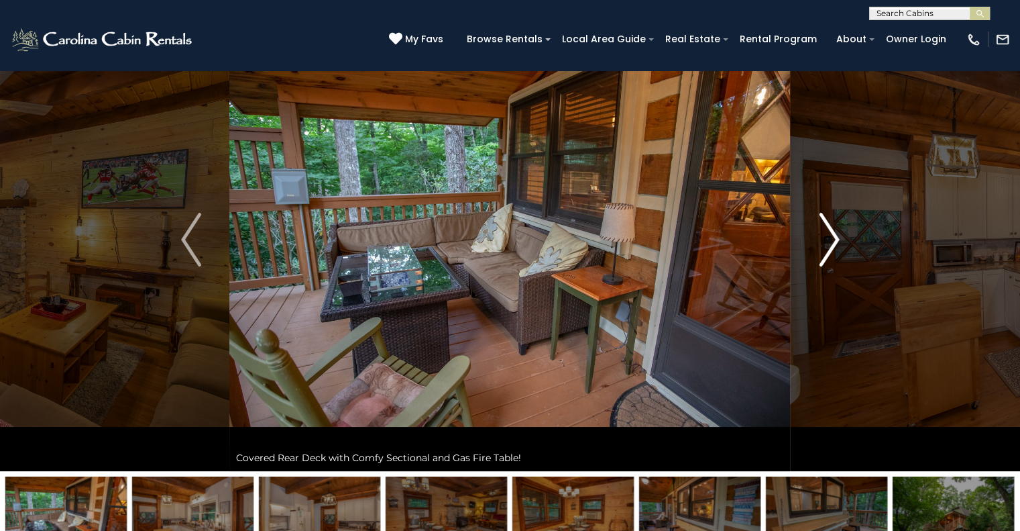
click at [830, 237] on img "Next" at bounding box center [829, 240] width 20 height 54
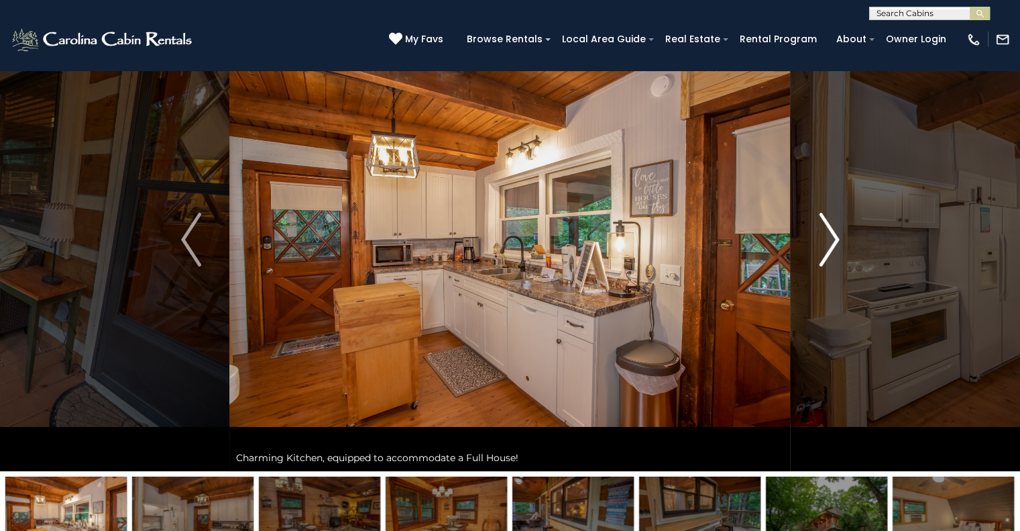
click at [830, 237] on img "Next" at bounding box center [829, 240] width 20 height 54
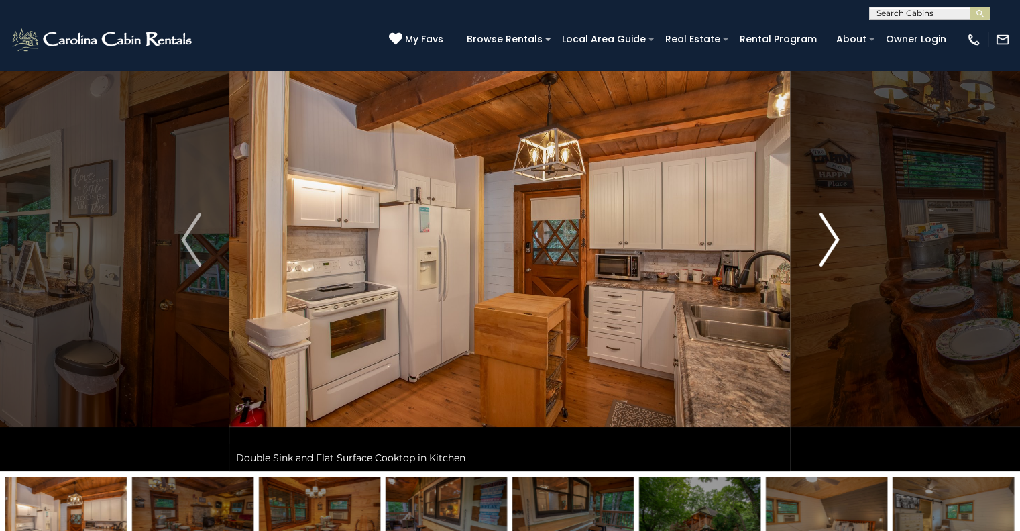
click at [830, 237] on img "Next" at bounding box center [829, 240] width 20 height 54
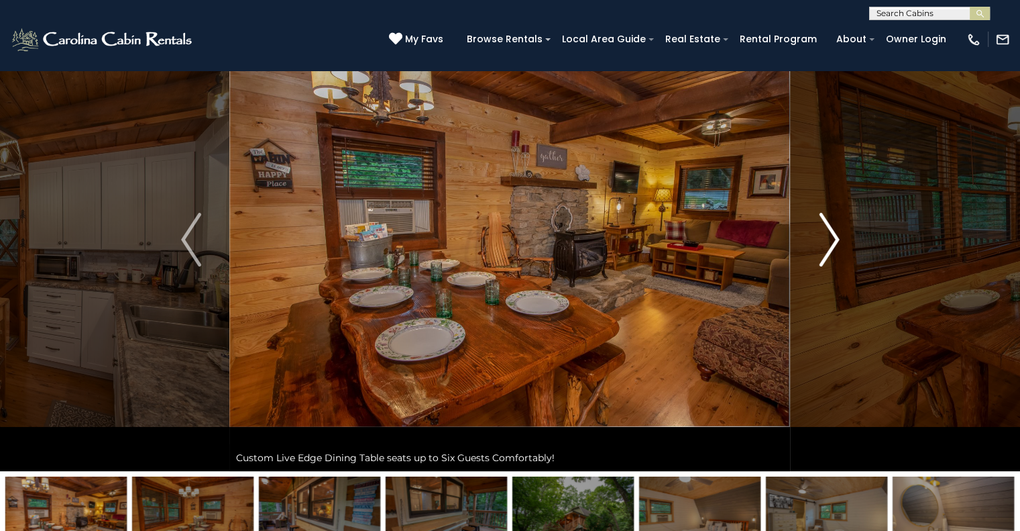
click at [830, 237] on img "Next" at bounding box center [829, 240] width 20 height 54
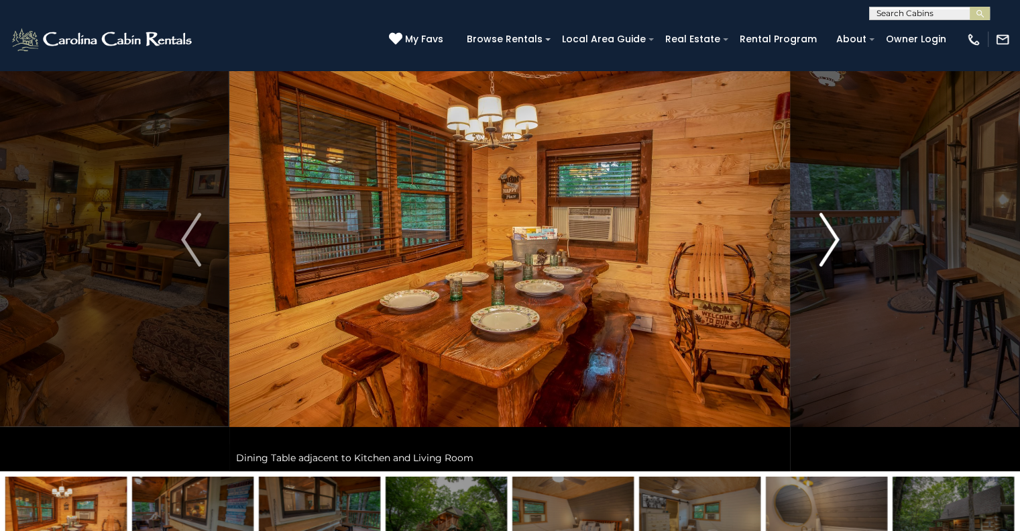
click at [830, 237] on img "Next" at bounding box center [829, 240] width 20 height 54
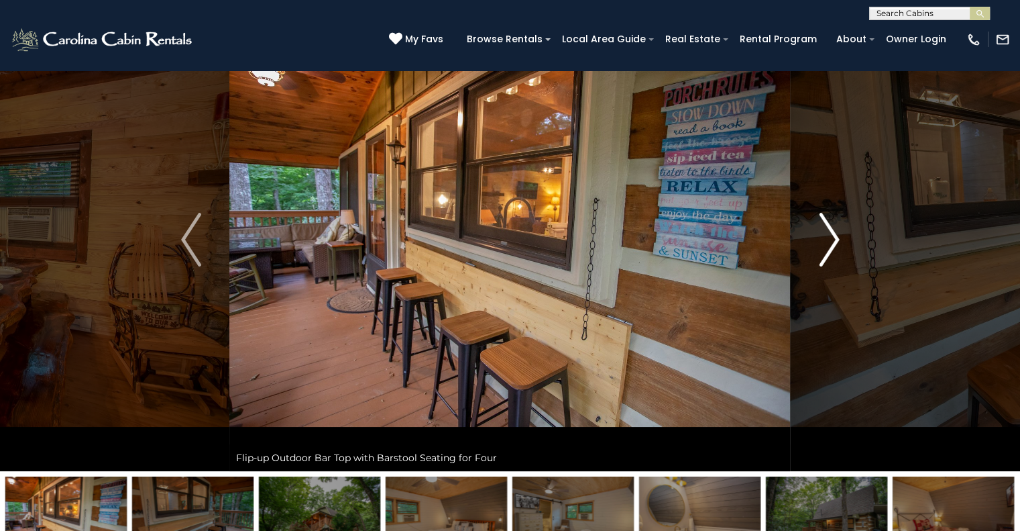
click at [830, 237] on img "Next" at bounding box center [829, 240] width 20 height 54
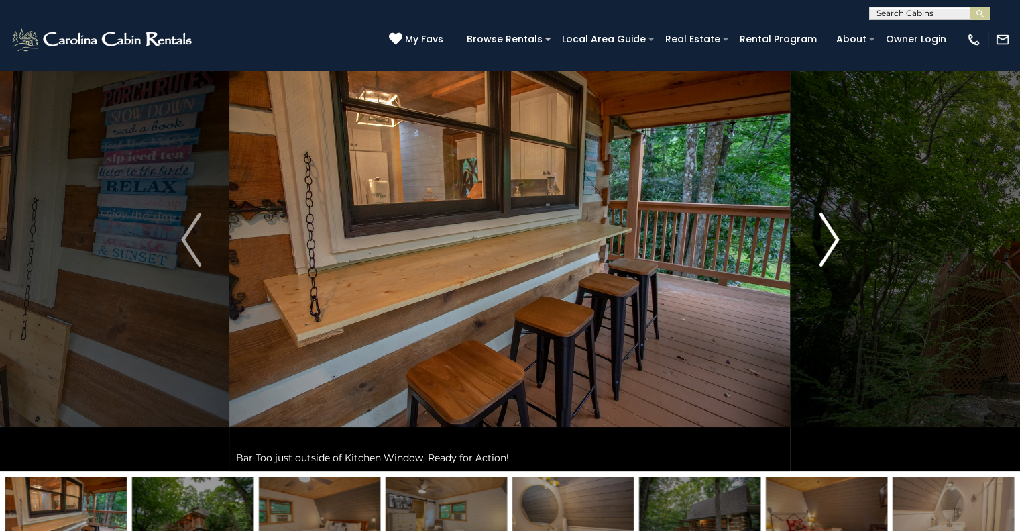
click at [830, 237] on img "Next" at bounding box center [829, 240] width 20 height 54
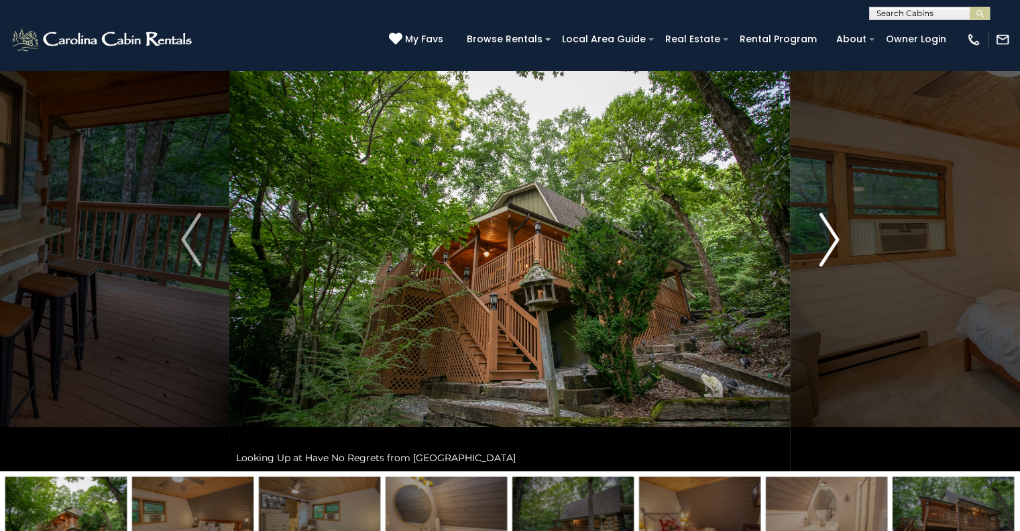
click at [830, 237] on img "Next" at bounding box center [829, 240] width 20 height 54
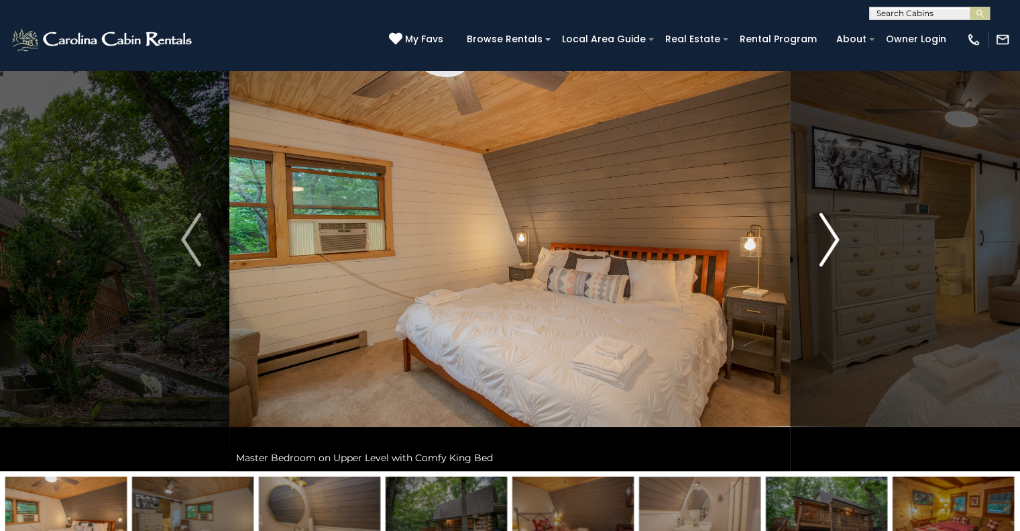
click at [830, 237] on img "Next" at bounding box center [829, 240] width 20 height 54
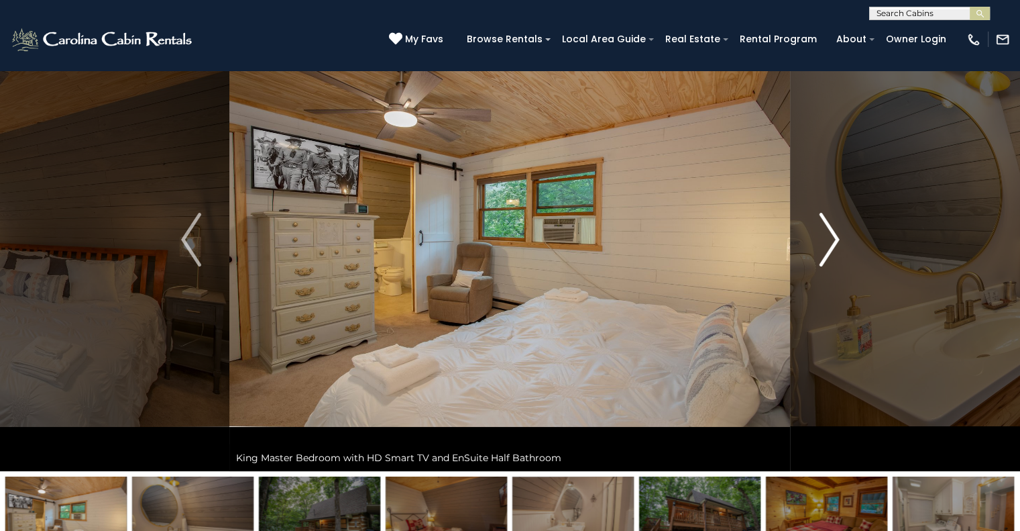
click at [830, 237] on img "Next" at bounding box center [829, 240] width 20 height 54
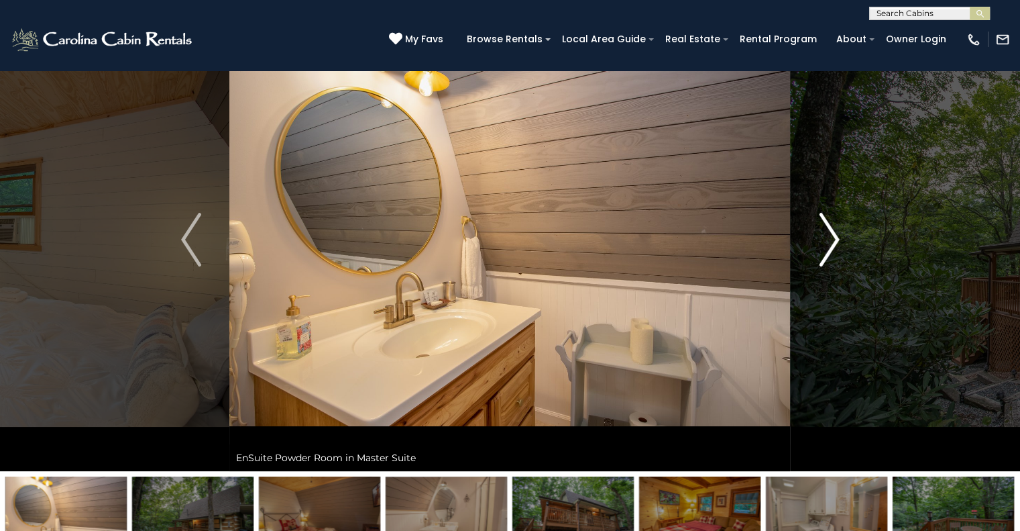
click at [830, 237] on img "Next" at bounding box center [829, 240] width 20 height 54
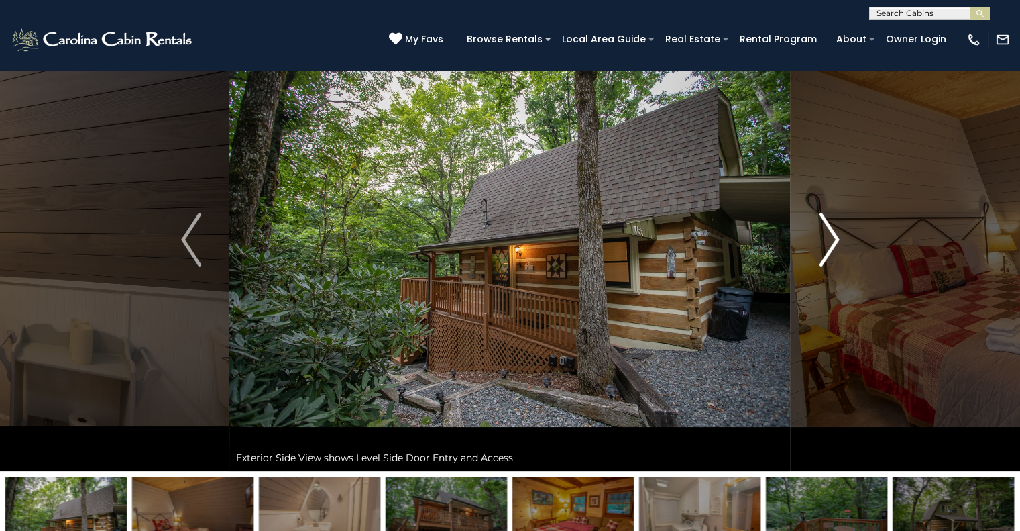
click at [830, 237] on img "Next" at bounding box center [829, 240] width 20 height 54
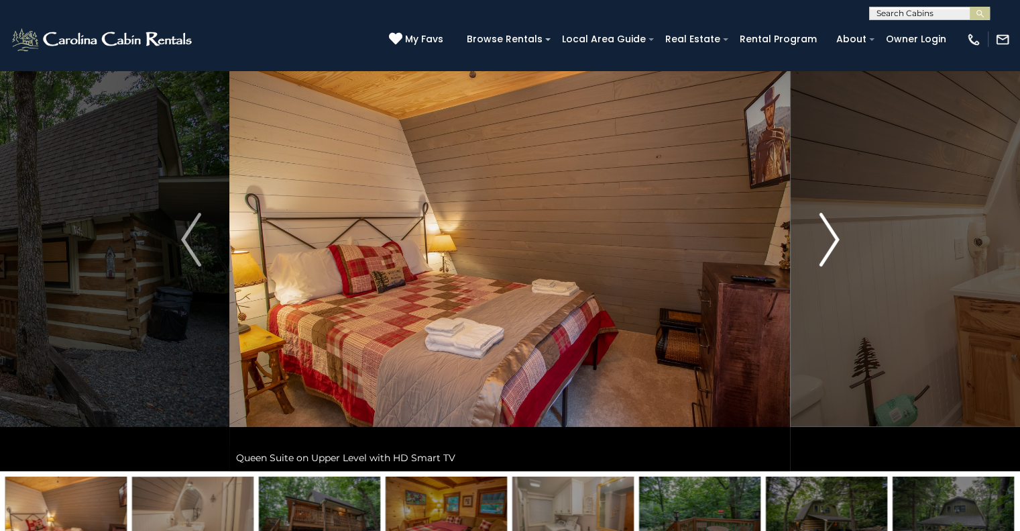
click at [830, 237] on img "Next" at bounding box center [829, 240] width 20 height 54
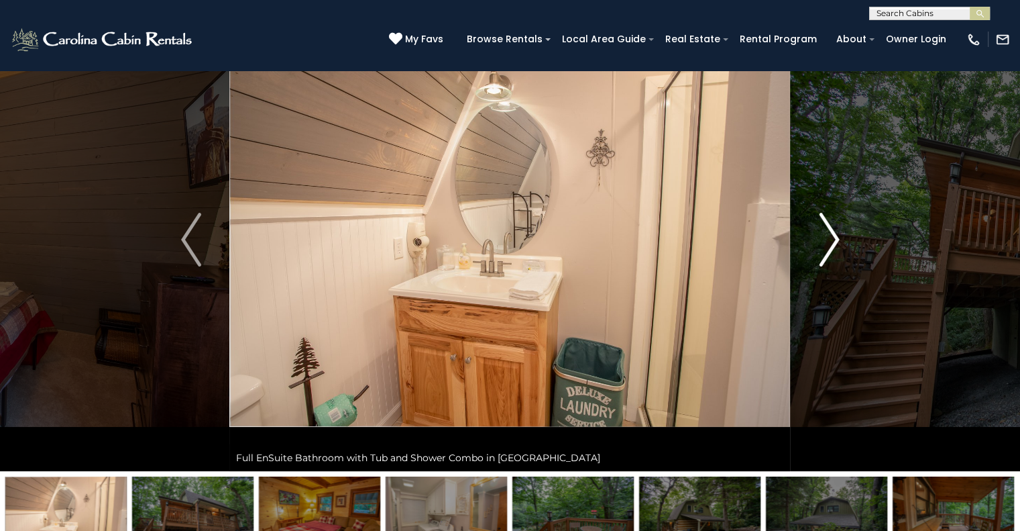
click at [830, 237] on img "Next" at bounding box center [829, 240] width 20 height 54
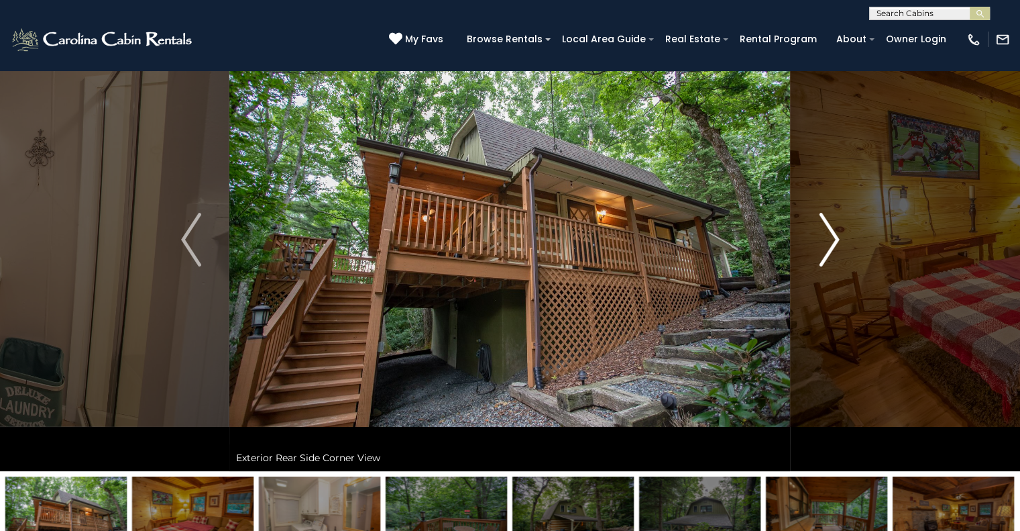
click at [830, 237] on img "Next" at bounding box center [829, 240] width 20 height 54
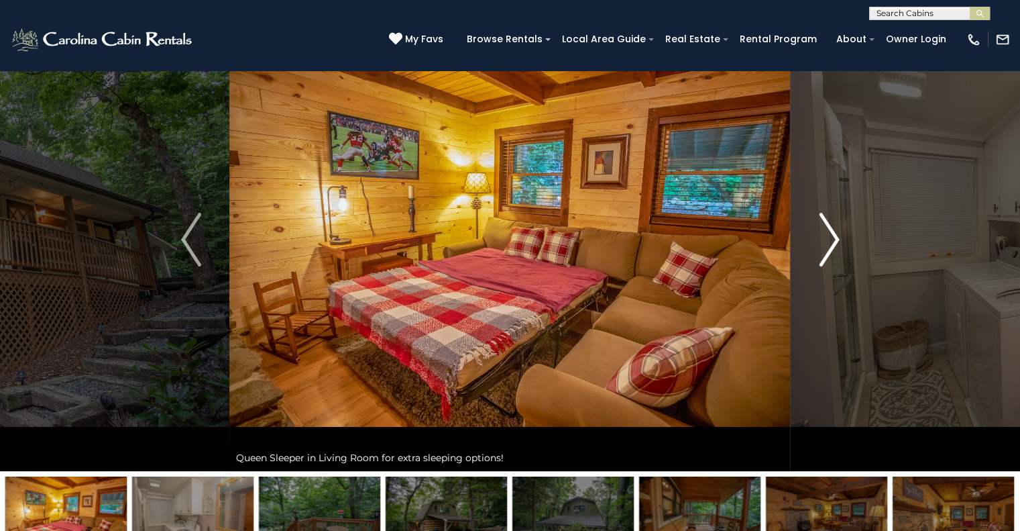
click at [830, 237] on img "Next" at bounding box center [829, 240] width 20 height 54
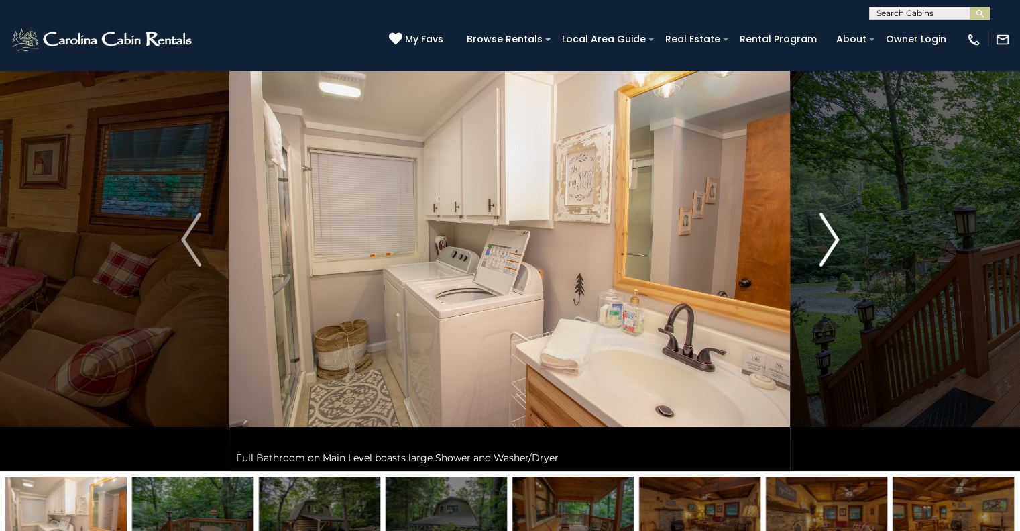
click at [830, 237] on img "Next" at bounding box center [829, 240] width 20 height 54
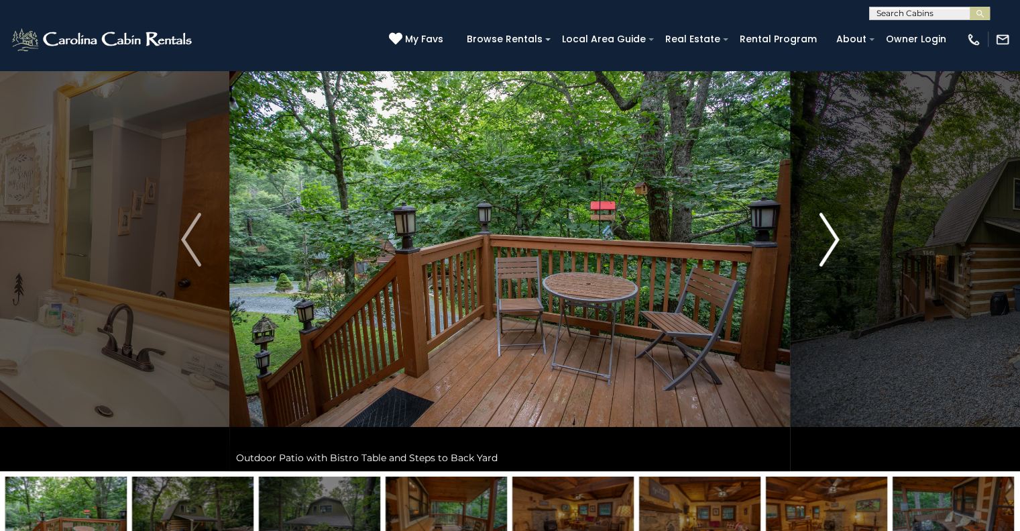
click at [830, 237] on img "Next" at bounding box center [829, 240] width 20 height 54
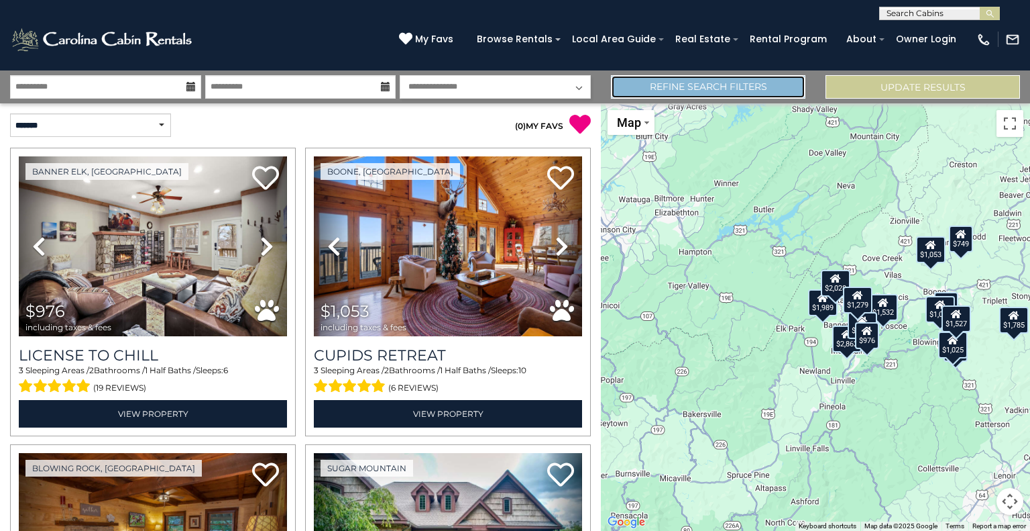
click at [716, 84] on link "Refine Search Filters" at bounding box center [708, 86] width 195 height 23
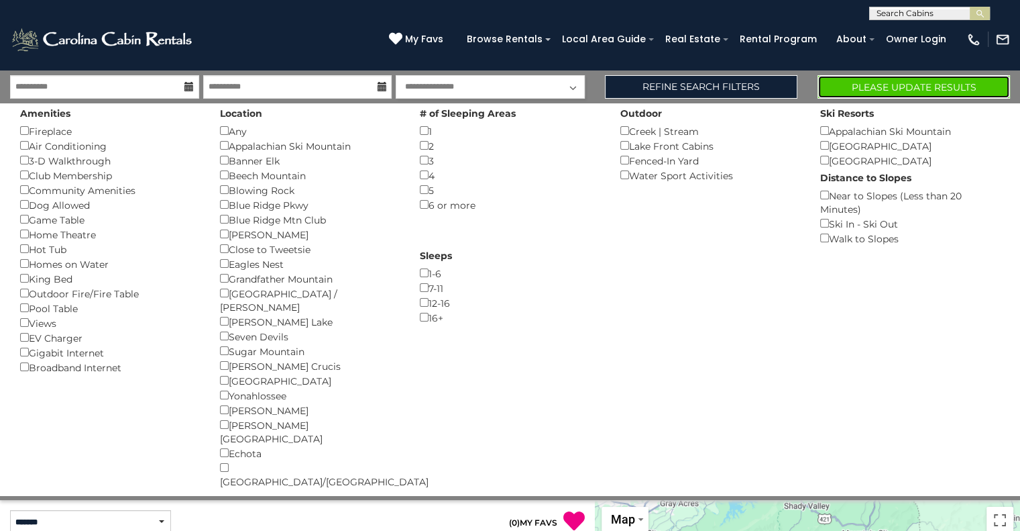
click at [892, 81] on button "Please Update Results" at bounding box center [914, 86] width 193 height 23
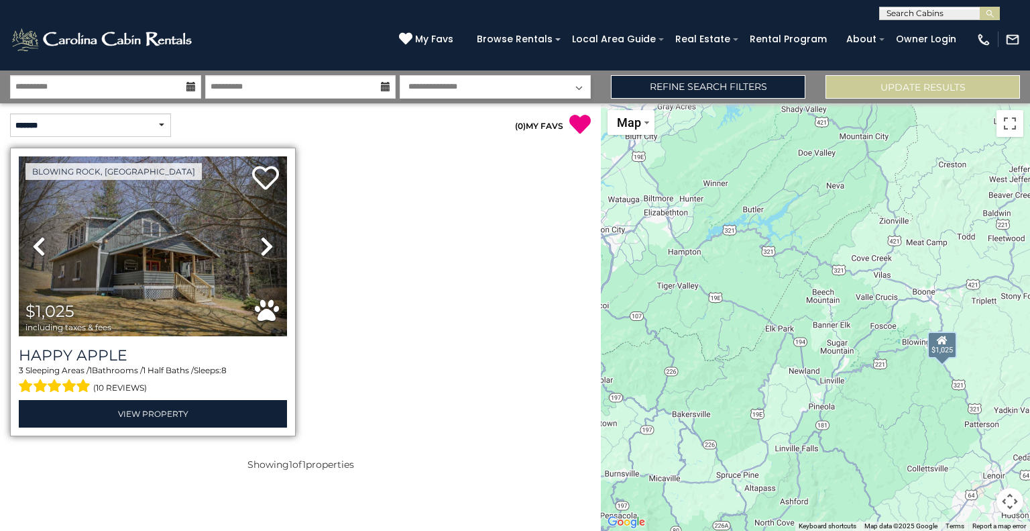
click at [264, 243] on icon at bounding box center [266, 245] width 13 height 21
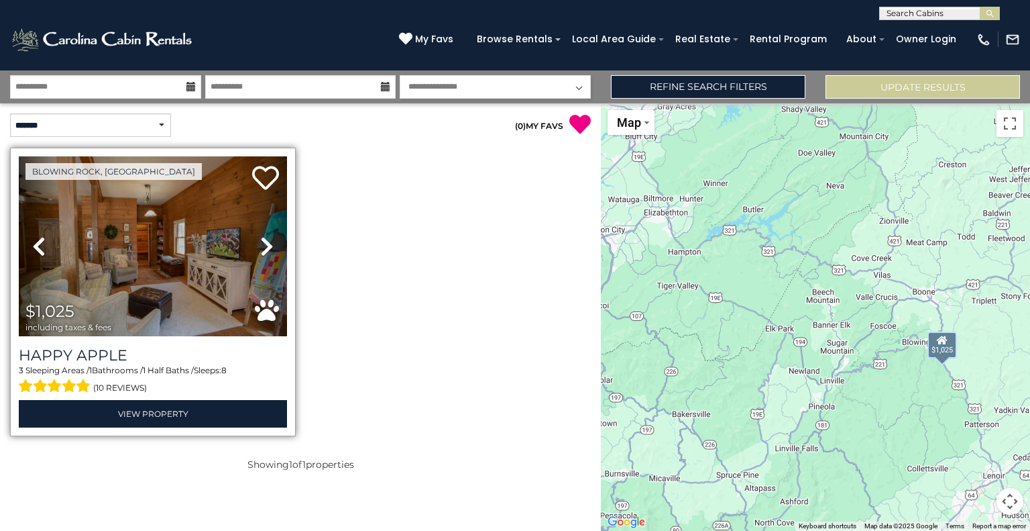
click at [264, 243] on icon at bounding box center [266, 245] width 13 height 21
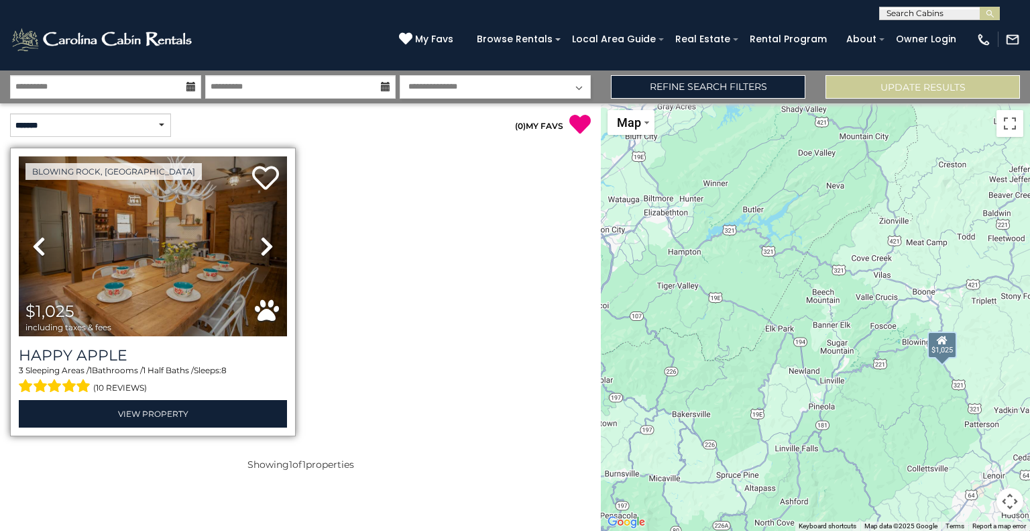
click at [264, 243] on icon at bounding box center [266, 245] width 13 height 21
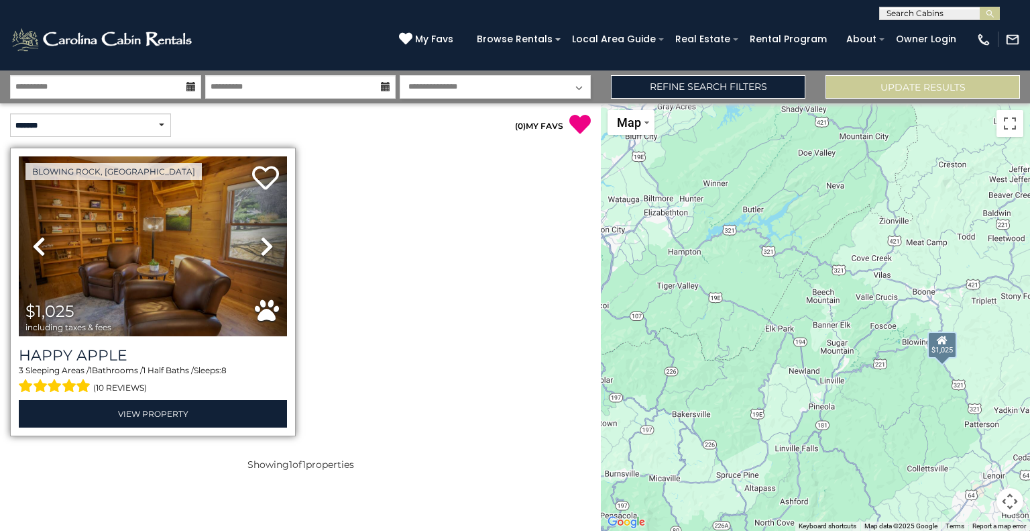
click at [264, 243] on icon at bounding box center [266, 245] width 13 height 21
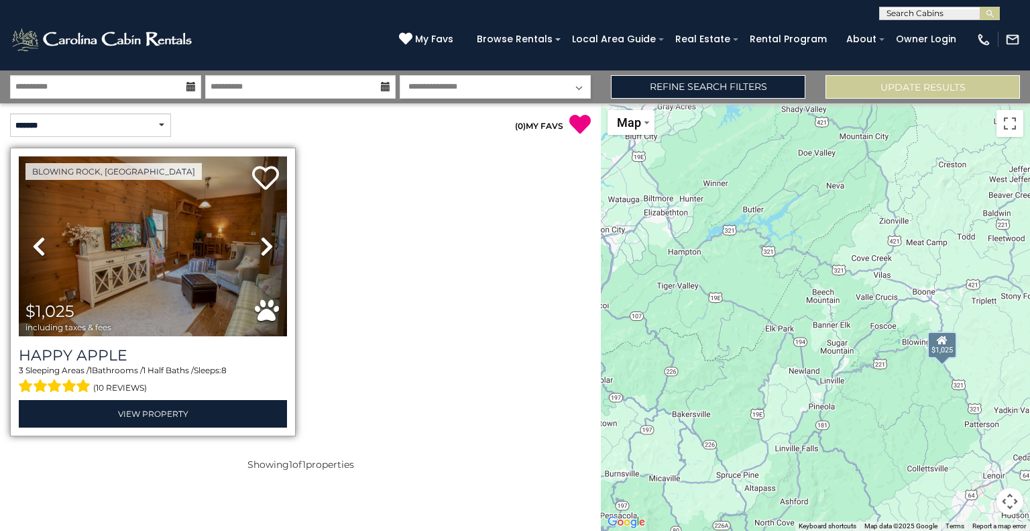
click at [264, 243] on icon at bounding box center [266, 245] width 13 height 21
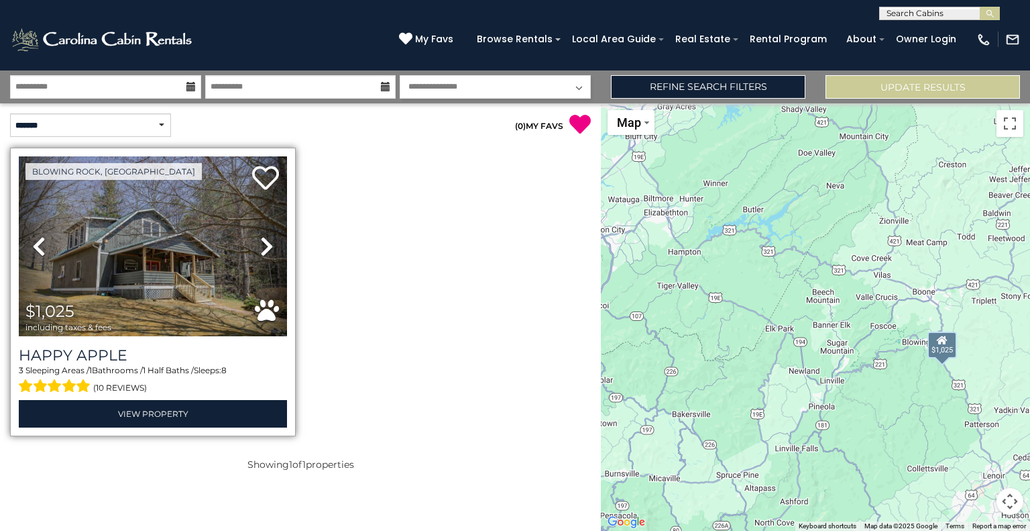
click at [264, 243] on icon at bounding box center [266, 245] width 13 height 21
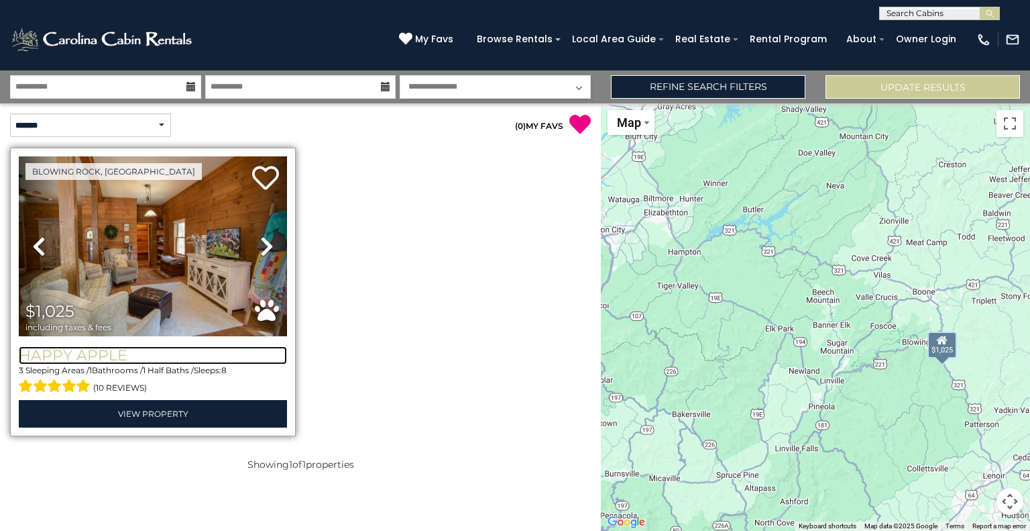
click at [87, 354] on h3 "Happy Apple" at bounding box center [153, 355] width 268 height 18
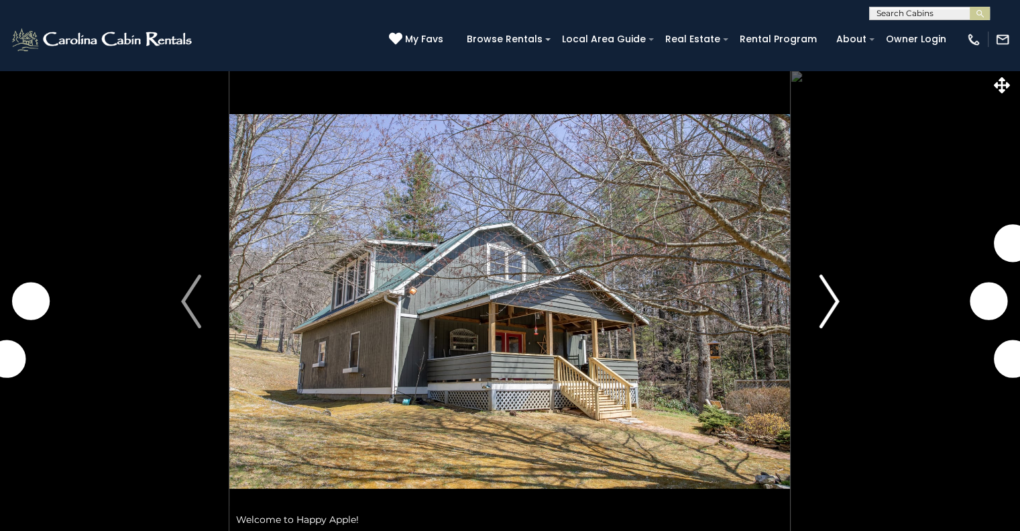
click at [829, 300] on img "Next" at bounding box center [829, 301] width 20 height 54
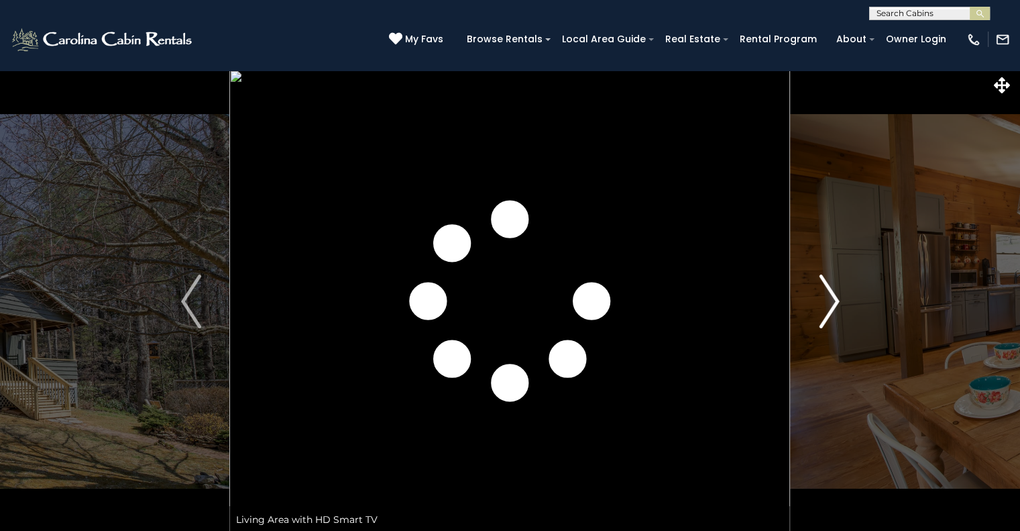
click at [829, 300] on img "Next" at bounding box center [829, 301] width 20 height 54
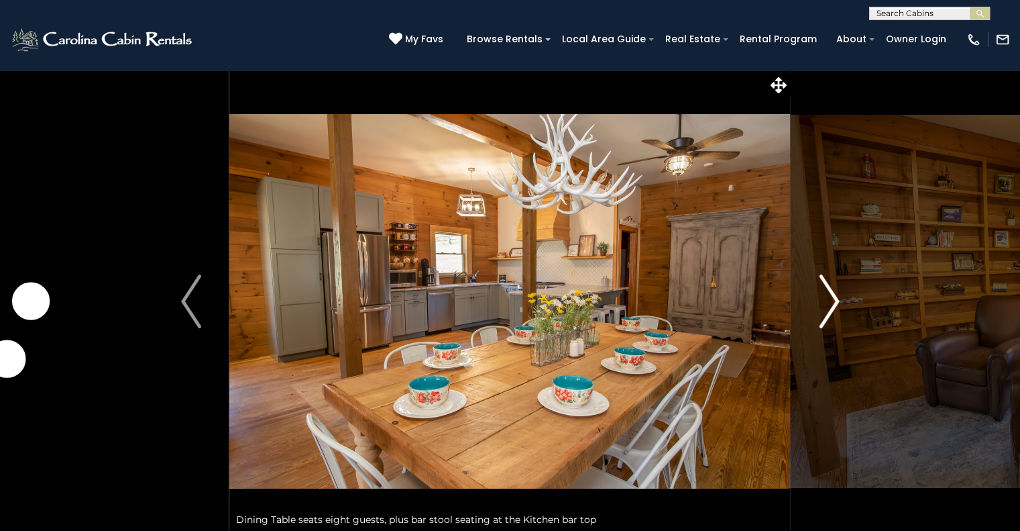
click at [829, 300] on img "Next" at bounding box center [829, 301] width 20 height 54
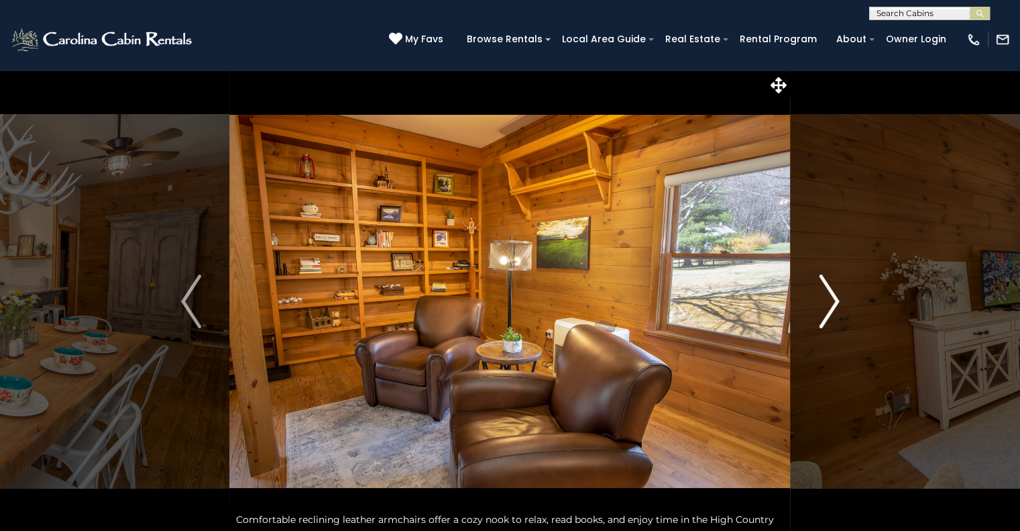
click at [829, 300] on img "Next" at bounding box center [829, 301] width 20 height 54
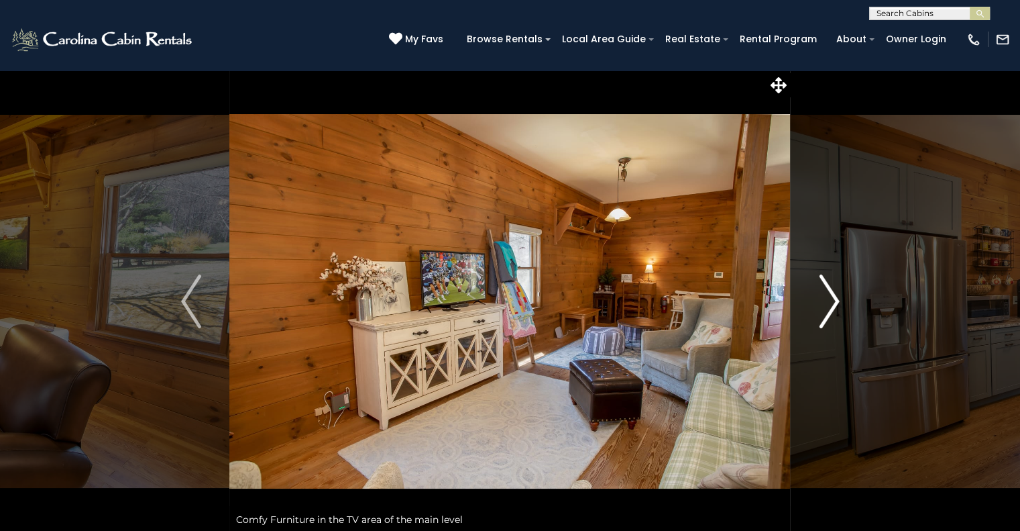
click at [829, 300] on img "Next" at bounding box center [829, 301] width 20 height 54
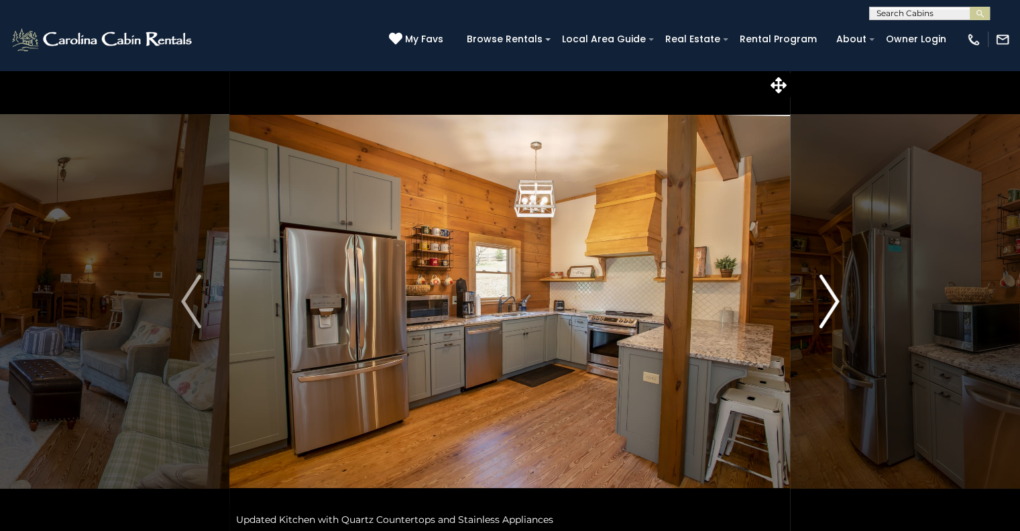
click at [829, 300] on img "Next" at bounding box center [829, 301] width 20 height 54
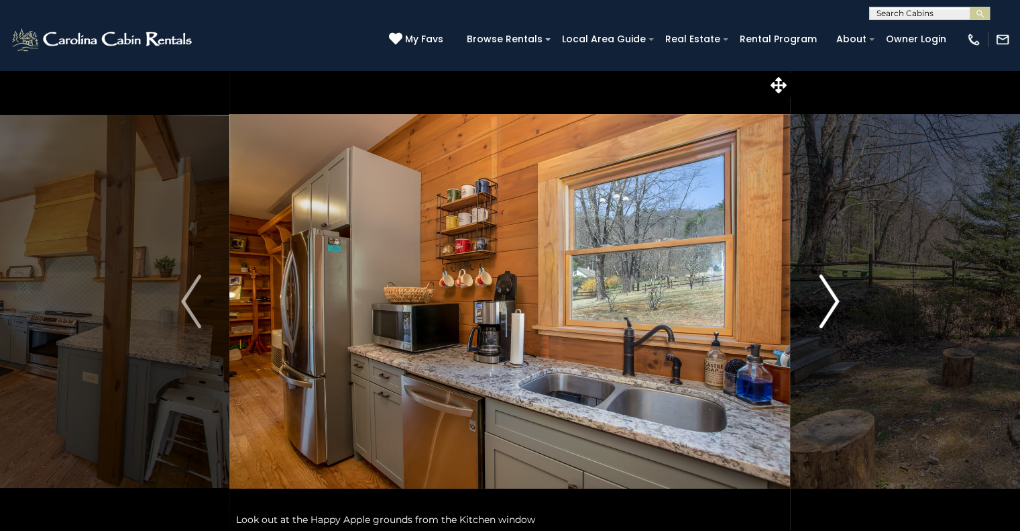
click at [829, 300] on img "Next" at bounding box center [829, 301] width 20 height 54
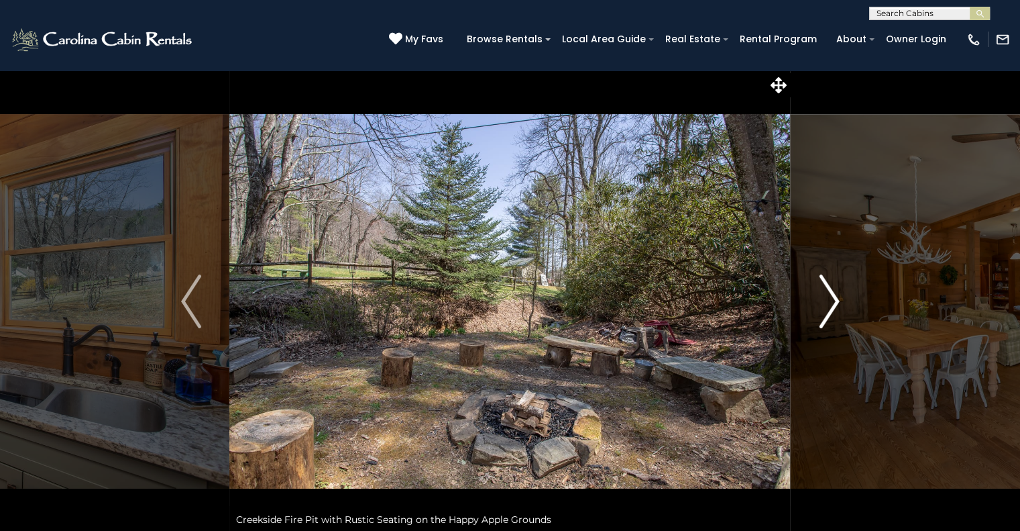
click at [829, 300] on img "Next" at bounding box center [829, 301] width 20 height 54
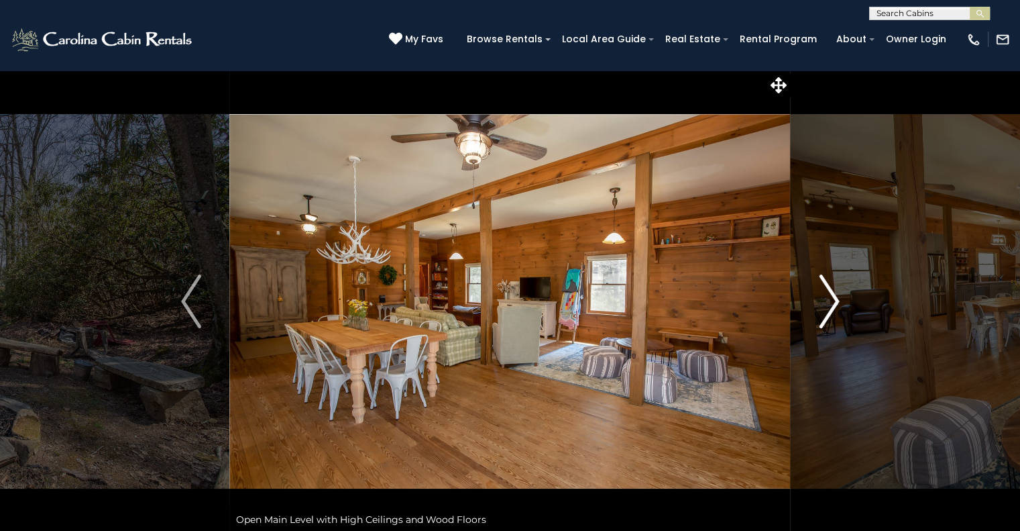
click at [829, 300] on img "Next" at bounding box center [829, 301] width 20 height 54
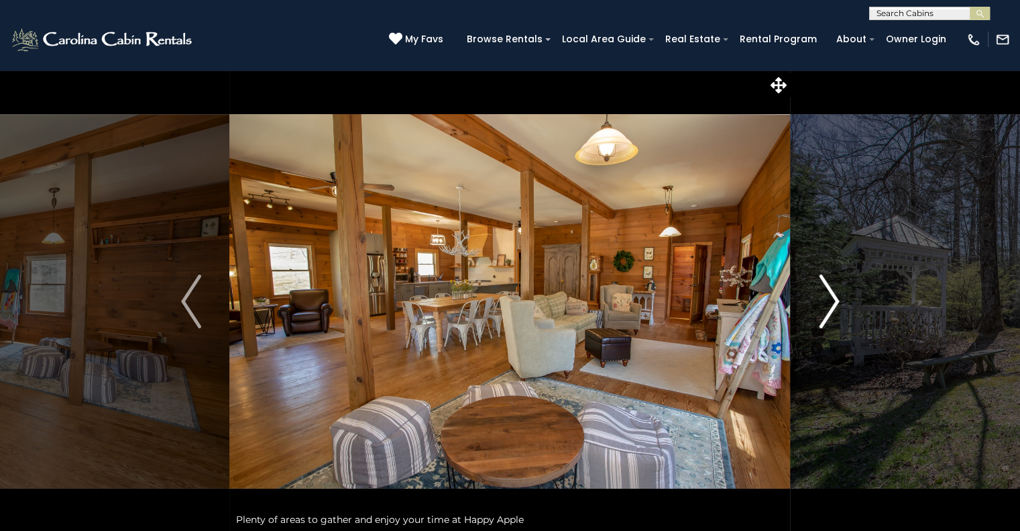
click at [829, 300] on img "Next" at bounding box center [829, 301] width 20 height 54
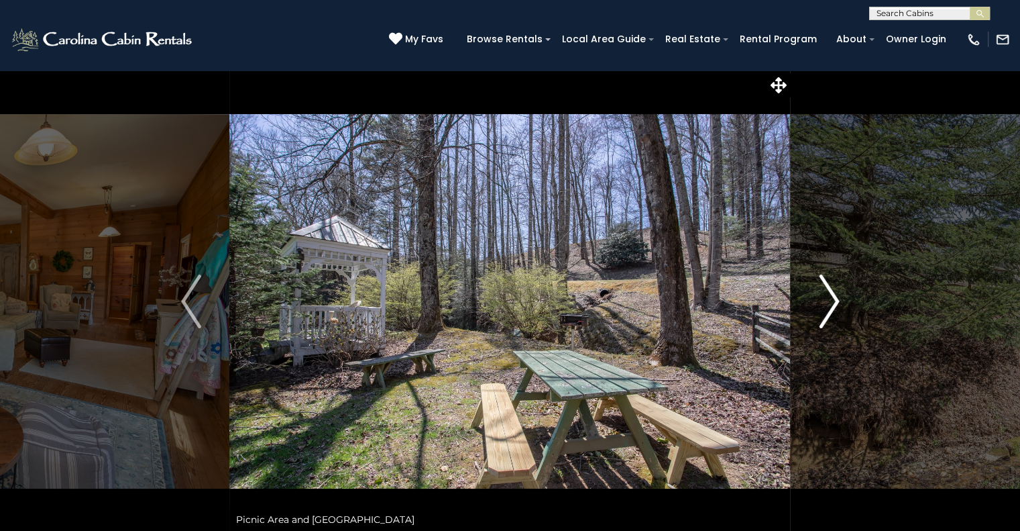
click at [829, 300] on img "Next" at bounding box center [829, 301] width 20 height 54
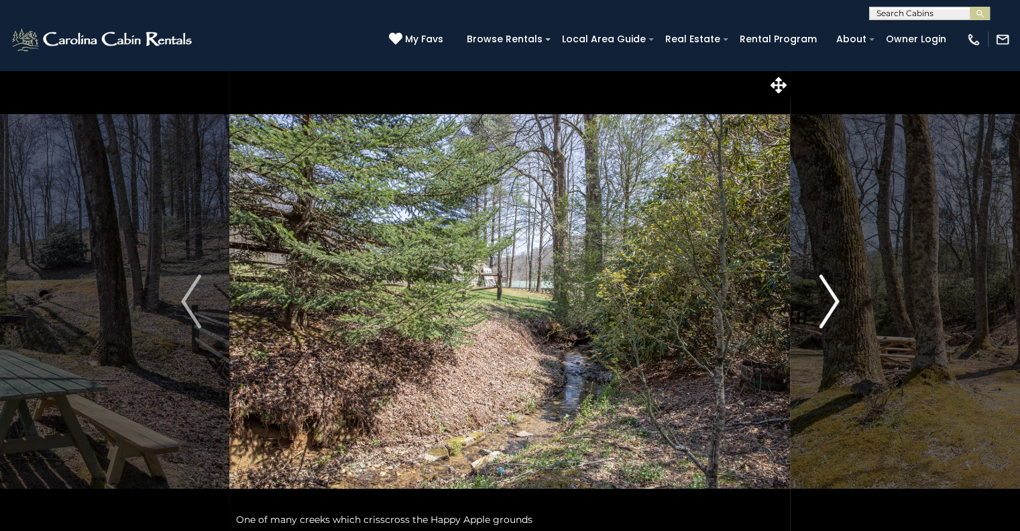
click at [829, 300] on img "Next" at bounding box center [829, 301] width 20 height 54
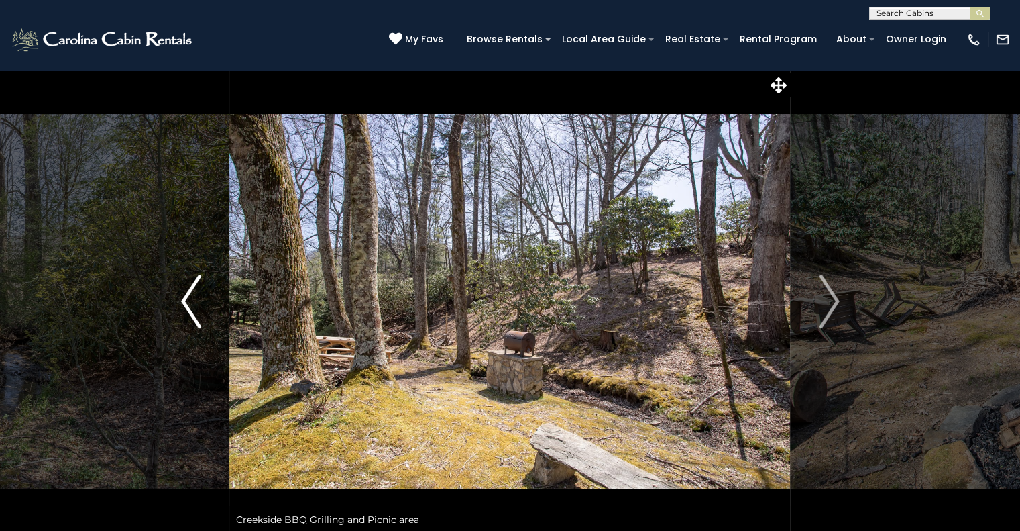
click at [186, 303] on img "Previous" at bounding box center [191, 301] width 20 height 54
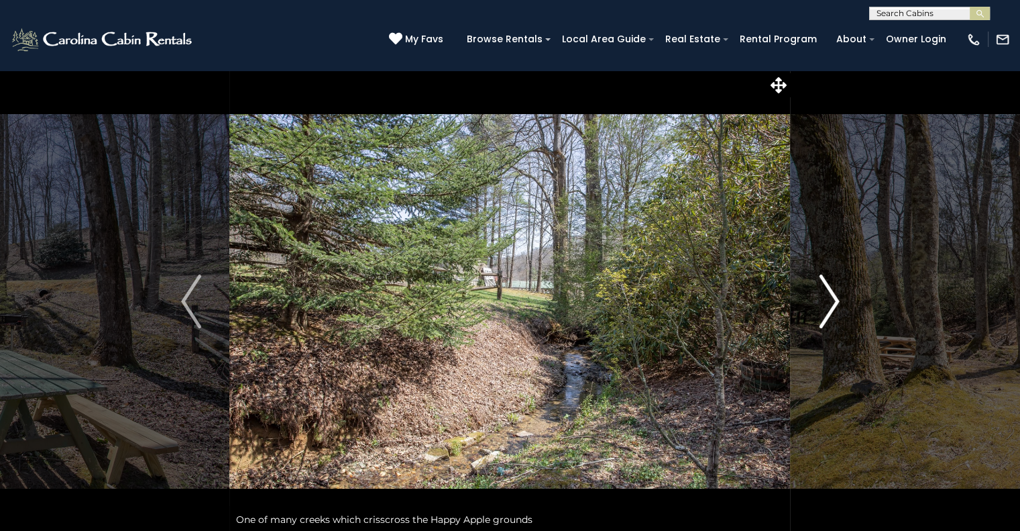
click at [819, 300] on img "Next" at bounding box center [829, 301] width 20 height 54
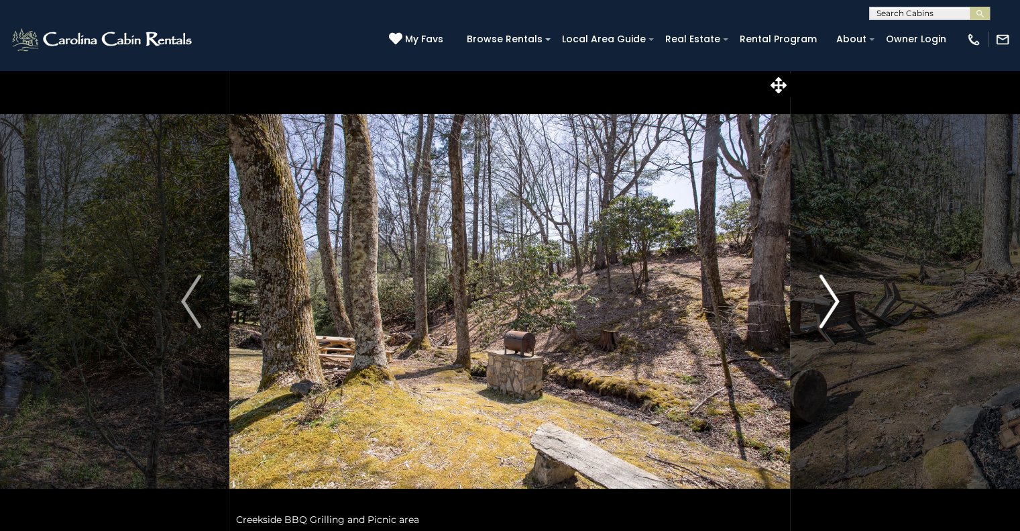
click at [819, 300] on img "Next" at bounding box center [829, 301] width 20 height 54
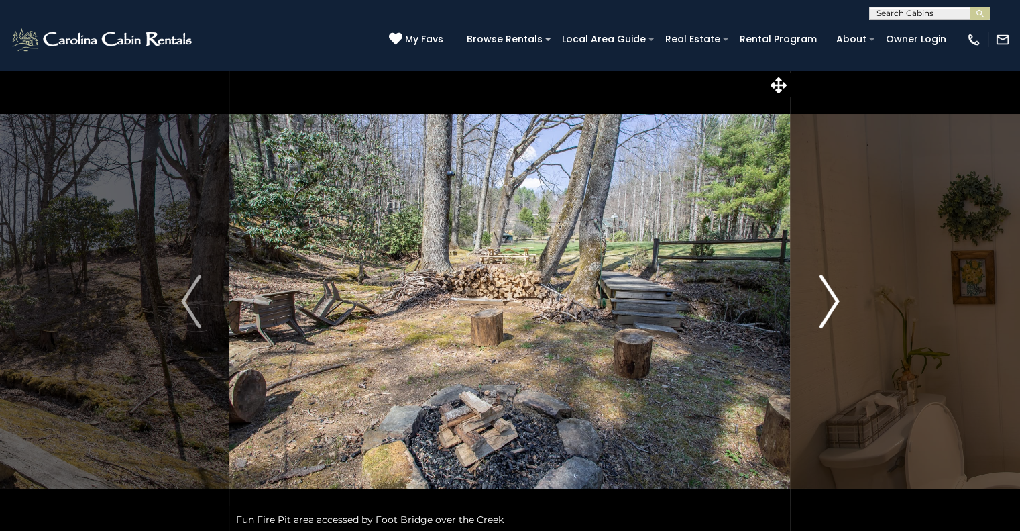
click at [827, 299] on img "Next" at bounding box center [829, 301] width 20 height 54
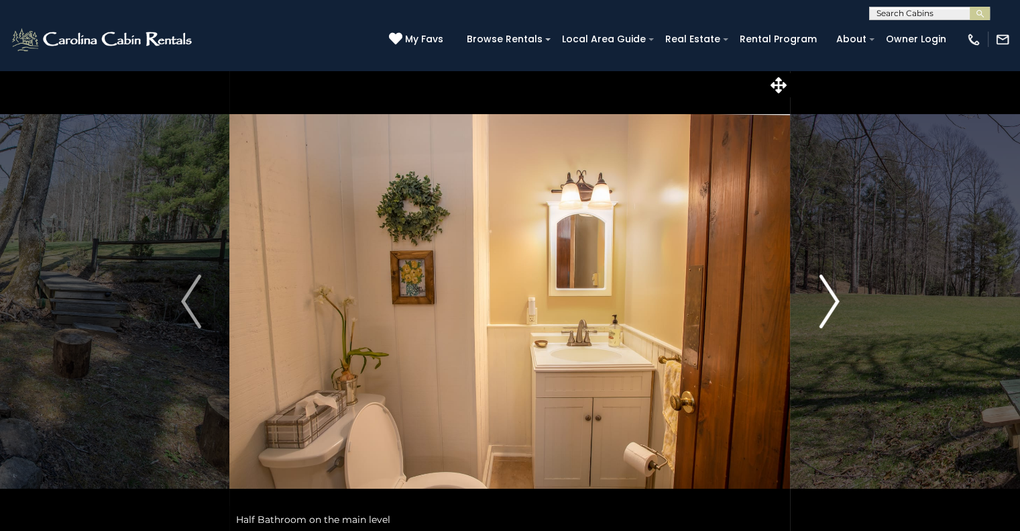
click at [827, 299] on img "Next" at bounding box center [829, 301] width 20 height 54
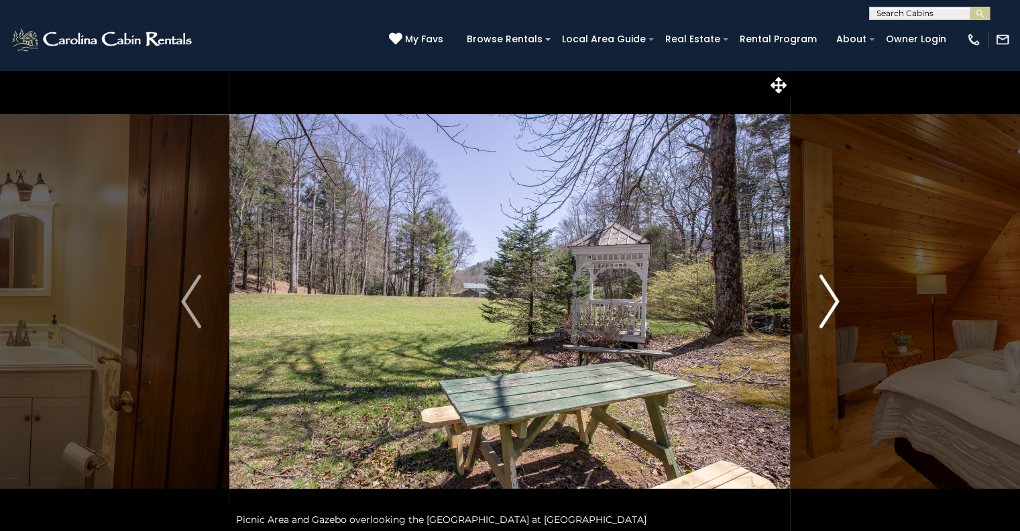
click at [827, 299] on img "Next" at bounding box center [829, 301] width 20 height 54
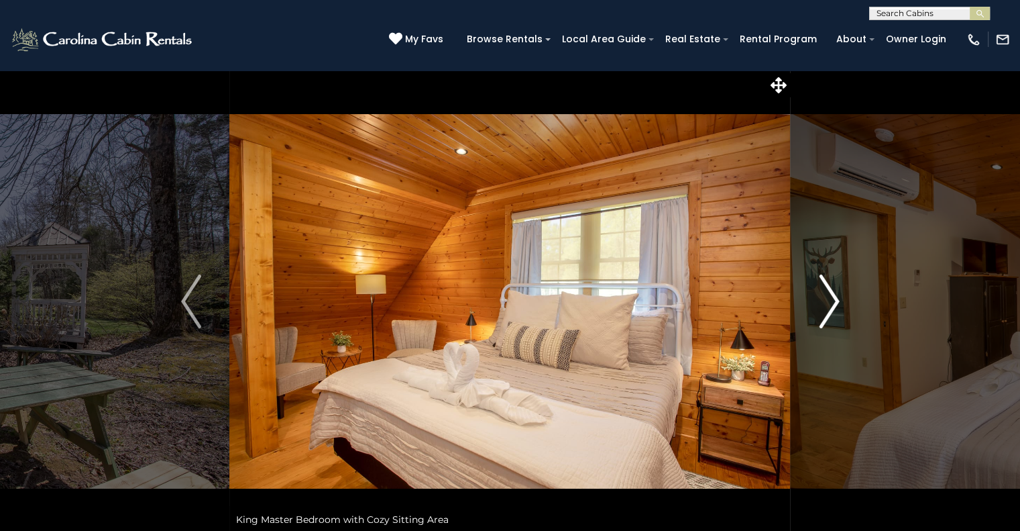
click at [827, 299] on img "Next" at bounding box center [829, 301] width 20 height 54
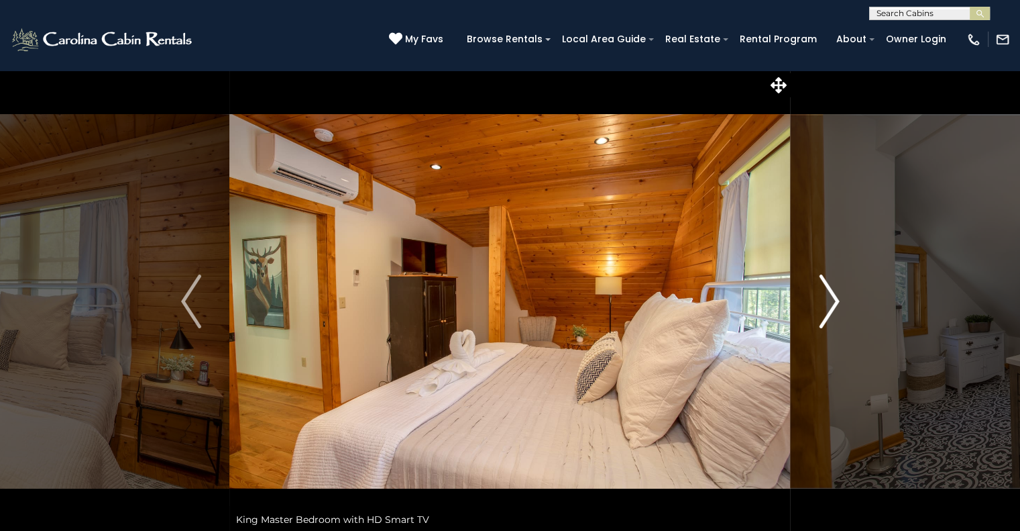
click at [827, 299] on img "Next" at bounding box center [829, 301] width 20 height 54
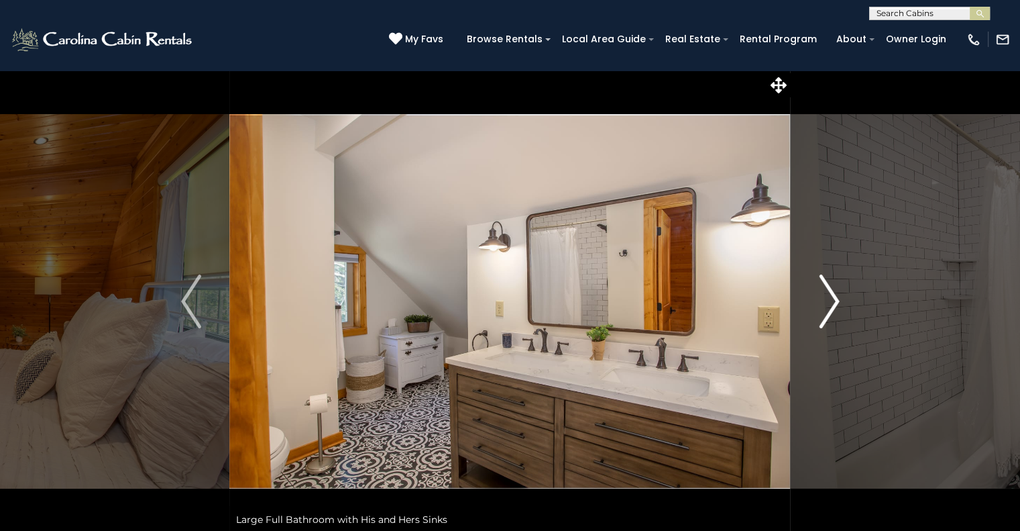
click at [827, 299] on img "Next" at bounding box center [829, 301] width 20 height 54
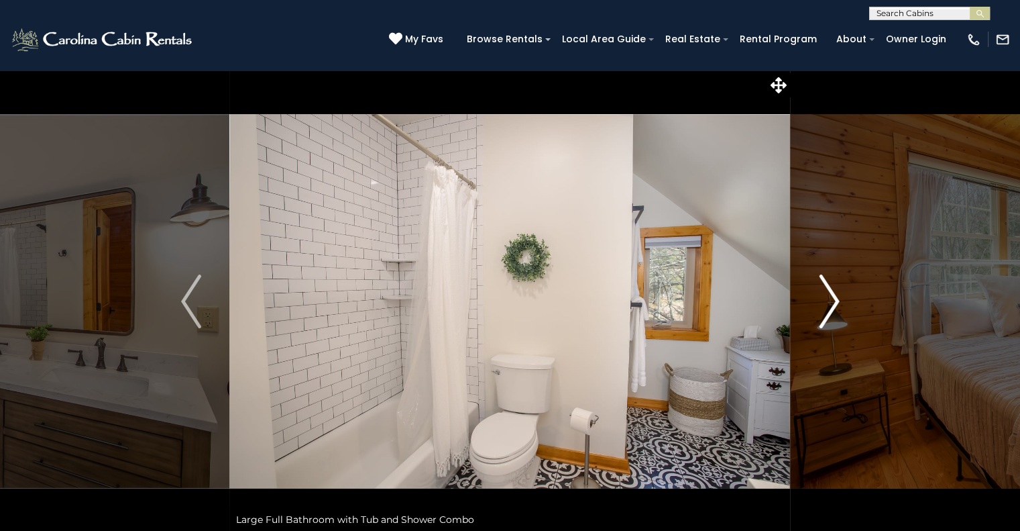
click at [827, 299] on img "Next" at bounding box center [829, 301] width 20 height 54
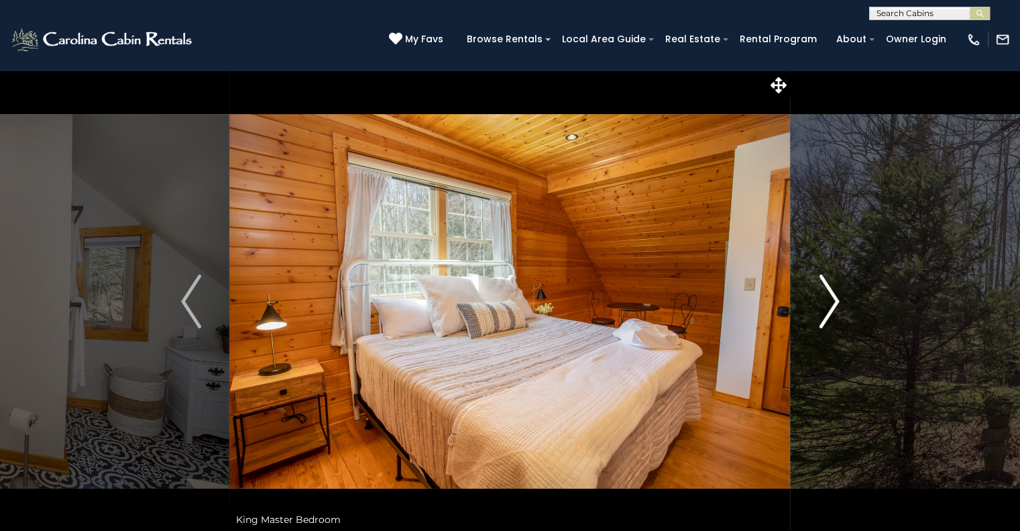
click at [827, 299] on img "Next" at bounding box center [829, 301] width 20 height 54
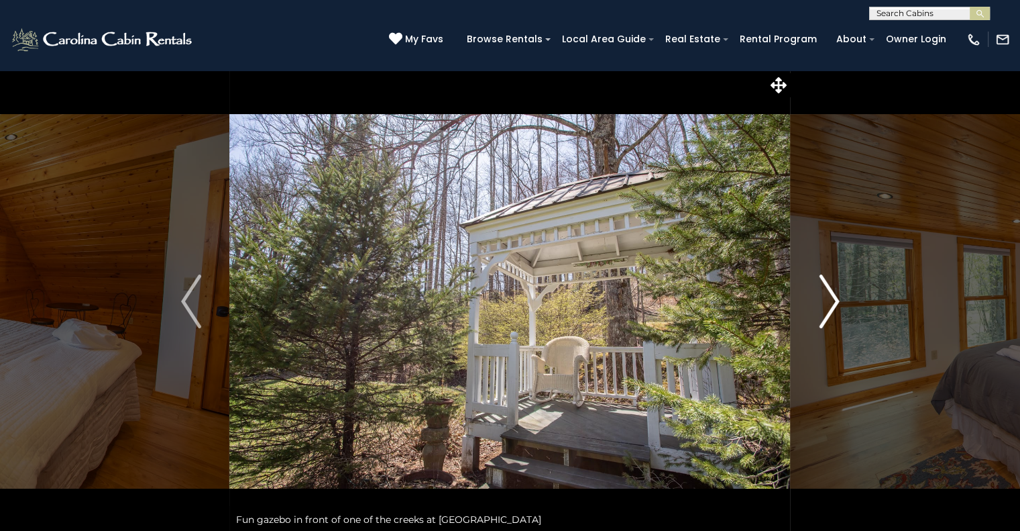
click at [827, 299] on img "Next" at bounding box center [829, 301] width 20 height 54
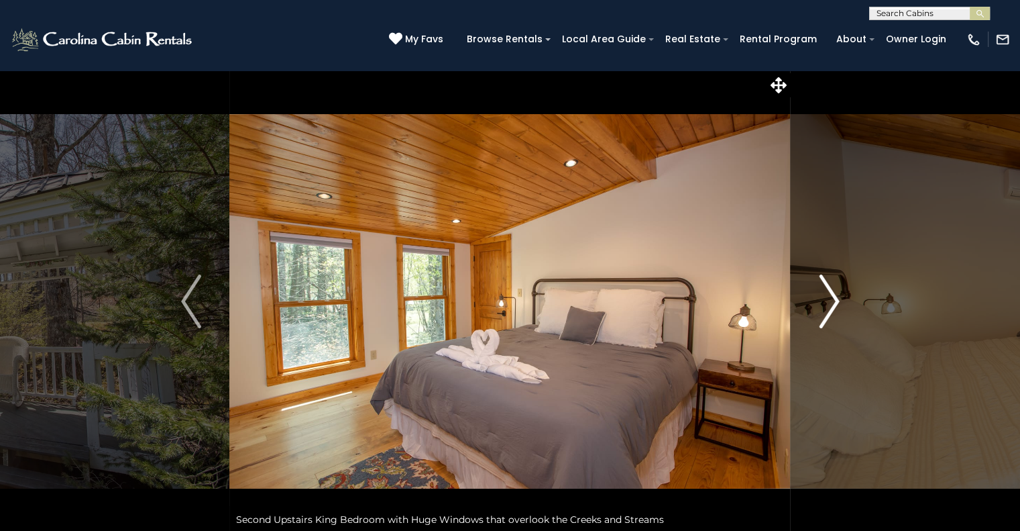
click at [827, 299] on img "Next" at bounding box center [829, 301] width 20 height 54
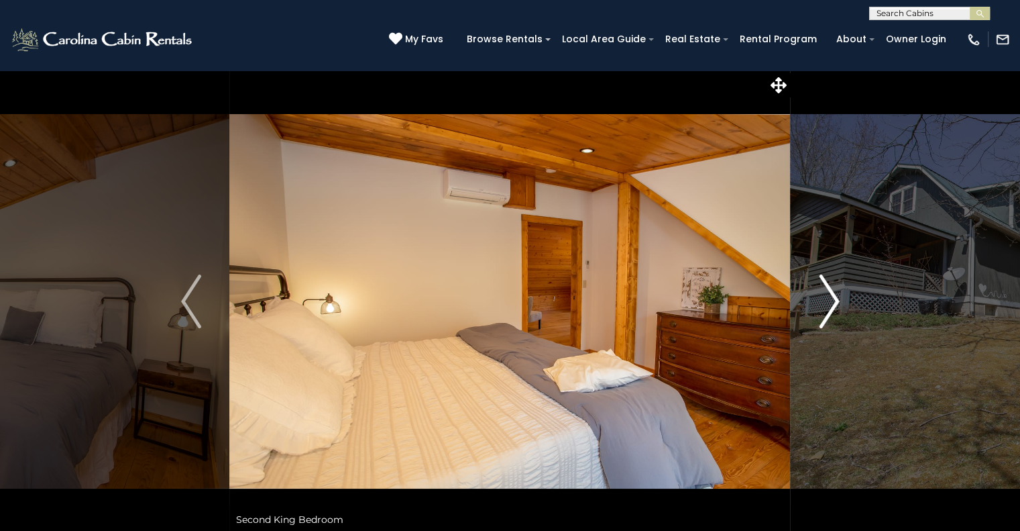
click at [827, 299] on img "Next" at bounding box center [829, 301] width 20 height 54
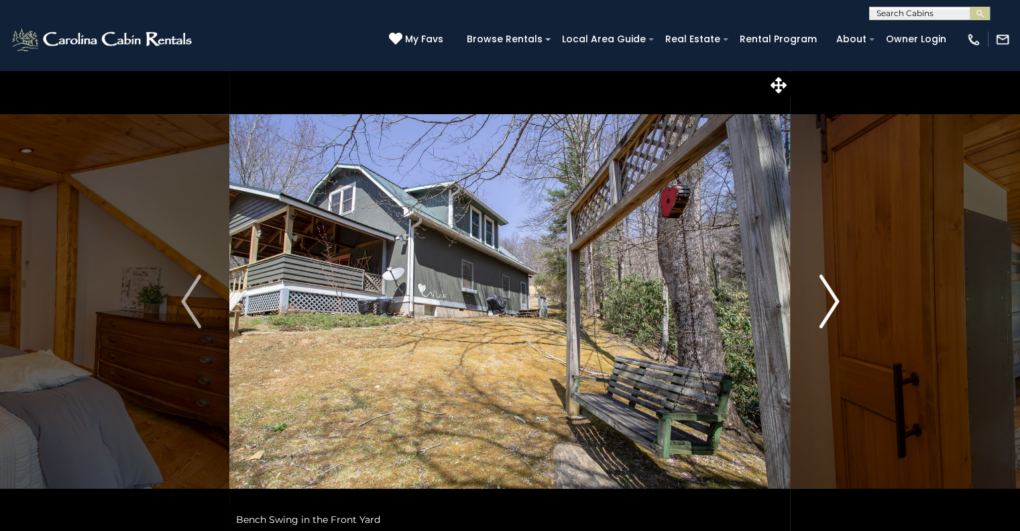
click at [827, 299] on img "Next" at bounding box center [829, 301] width 20 height 54
